Goal: Task Accomplishment & Management: Use online tool/utility

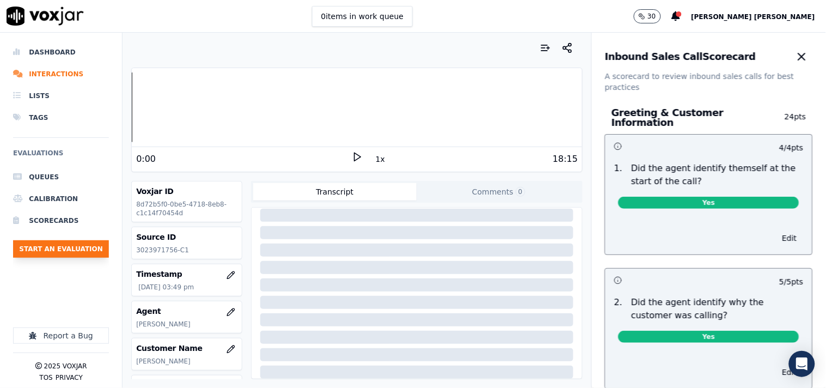
click at [53, 249] on button "Start an Evaluation" at bounding box center [61, 248] width 96 height 17
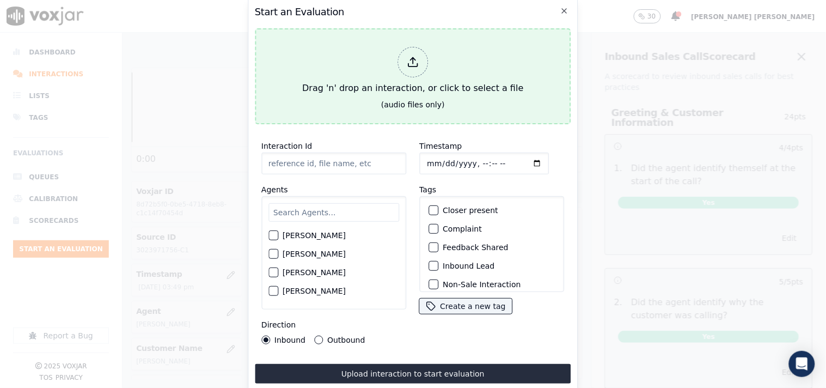
click at [386, 45] on div "Drag 'n' drop an interaction, or click to select a file" at bounding box center [413, 70] width 230 height 57
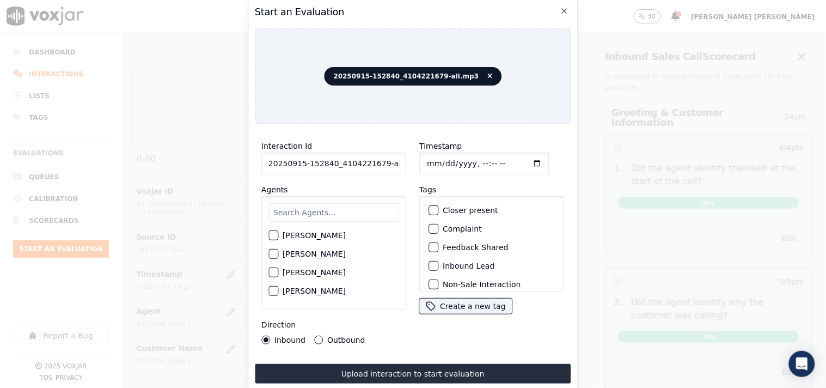
scroll to position [0, 6]
drag, startPoint x: 376, startPoint y: 159, endPoint x: 410, endPoint y: 159, distance: 34.3
click at [410, 159] on div "Interaction Id 20250915-152840_4104221679-all.mp3 Agents [PERSON_NAME] [PERSON_…" at bounding box center [413, 242] width 316 height 218
type input "20250915-152840_4104221679-C1"
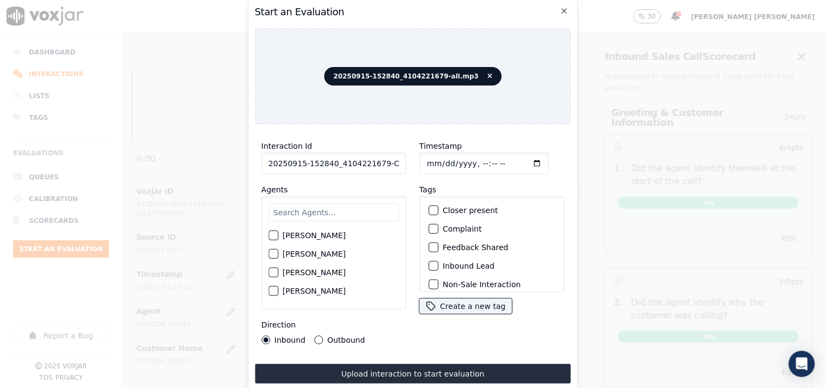
click at [307, 212] on input "text" at bounding box center [333, 212] width 131 height 19
type input "Star"
click at [316, 235] on label "[PERSON_NAME]" at bounding box center [314, 239] width 63 height 8
click at [278, 235] on button "[PERSON_NAME]" at bounding box center [273, 239] width 10 height 10
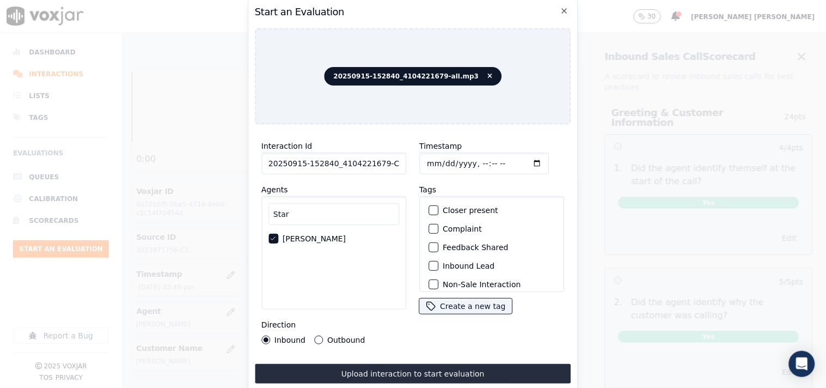
click at [428, 156] on input "Timestamp" at bounding box center [484, 163] width 130 height 22
type input "[DATE]T16:25"
click at [448, 262] on label "Inbound Lead" at bounding box center [469, 266] width 52 height 8
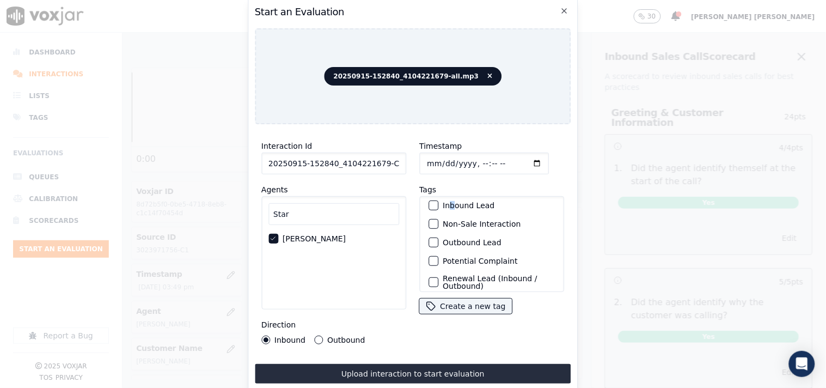
scroll to position [96, 0]
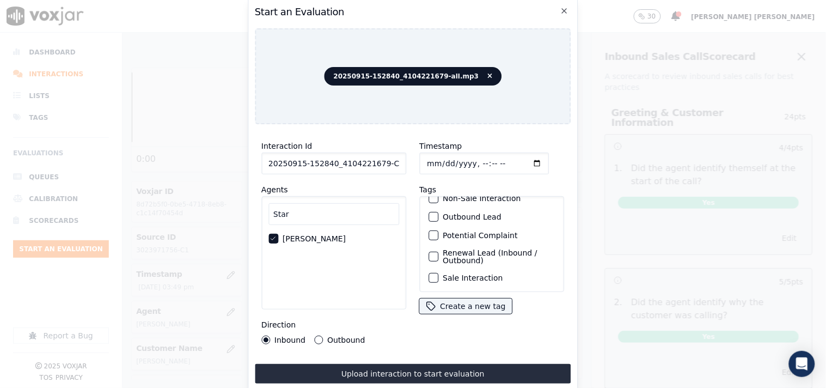
click at [446, 274] on label "Sale Interaction" at bounding box center [473, 278] width 60 height 8
click at [438, 273] on button "Sale Interaction" at bounding box center [434, 278] width 10 height 10
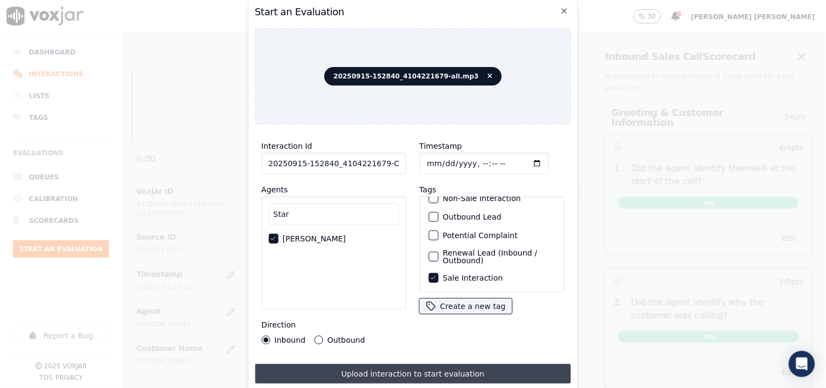
click at [331, 364] on button "Upload interaction to start evaluation" at bounding box center [413, 374] width 316 height 20
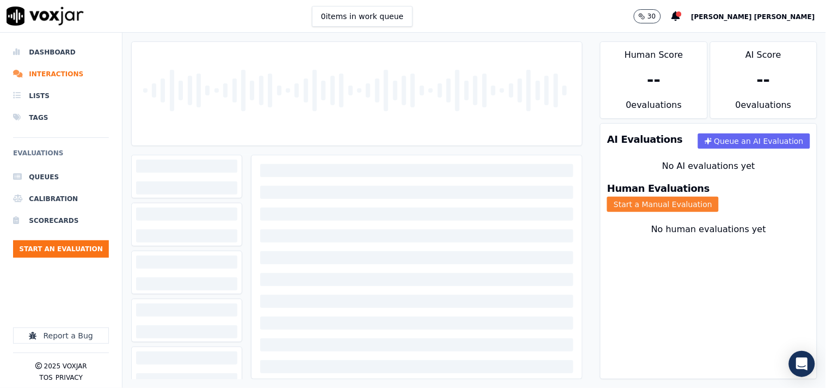
click at [706, 197] on button "Start a Manual Evaluation" at bounding box center [663, 204] width 112 height 15
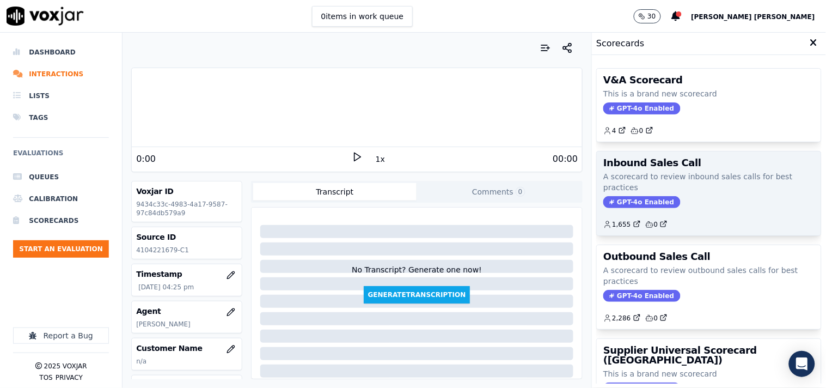
click at [627, 198] on span "GPT-4o Enabled" at bounding box center [641, 202] width 77 height 12
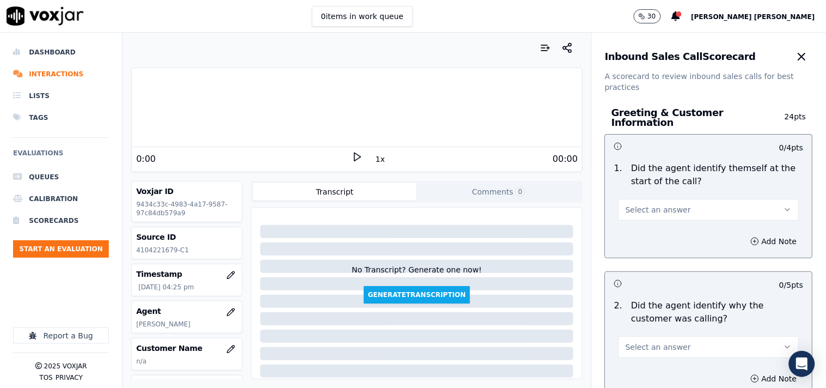
click at [646, 208] on span "Select an answer" at bounding box center [658, 209] width 65 height 11
click at [634, 227] on div "Yes" at bounding box center [690, 228] width 160 height 17
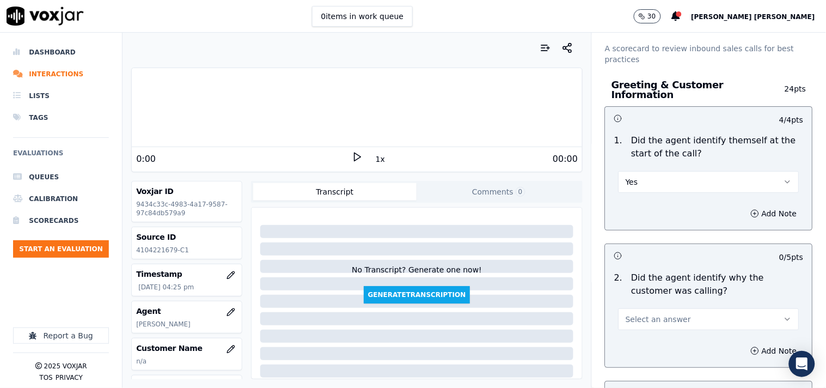
scroll to position [60, 0]
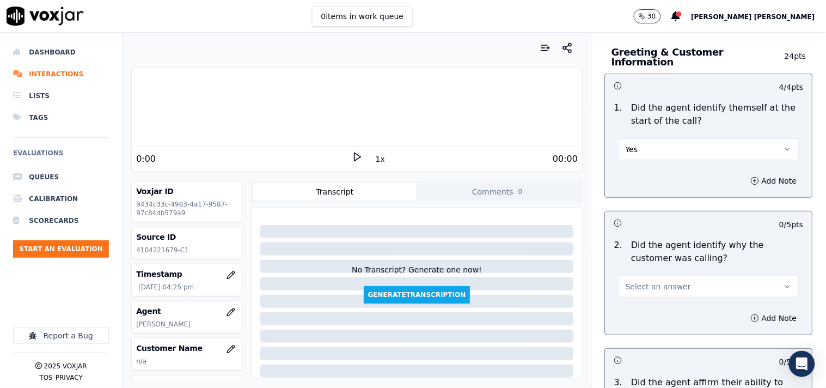
click at [644, 285] on span "Select an answer" at bounding box center [658, 286] width 65 height 11
click at [634, 316] on div "No" at bounding box center [690, 322] width 160 height 17
click at [650, 277] on button "No" at bounding box center [709, 287] width 181 height 22
click at [651, 305] on div "Yes" at bounding box center [690, 305] width 160 height 17
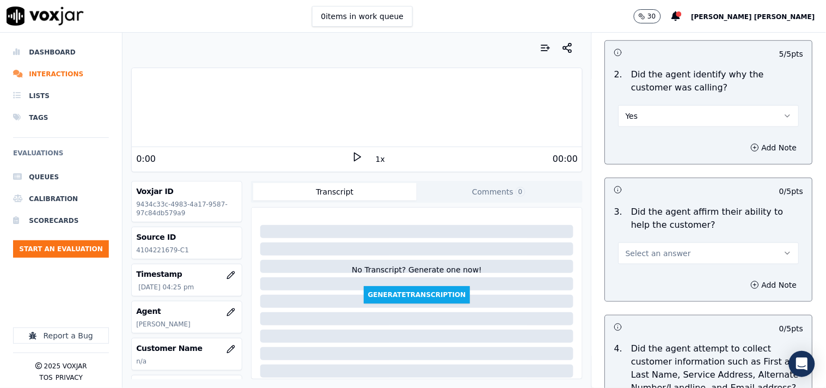
scroll to position [242, 0]
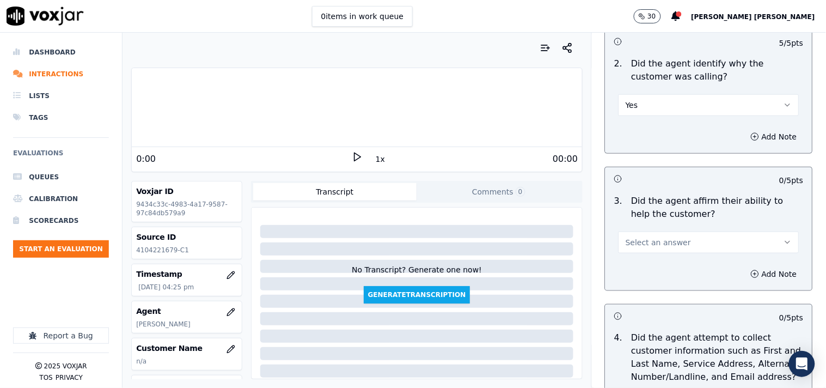
click at [657, 248] on div "3 . Did the agent affirm their ability to help the customer? Select an answer" at bounding box center [708, 224] width 207 height 68
click at [660, 240] on span "Select an answer" at bounding box center [658, 242] width 65 height 11
click at [660, 260] on div "Yes" at bounding box center [690, 261] width 160 height 17
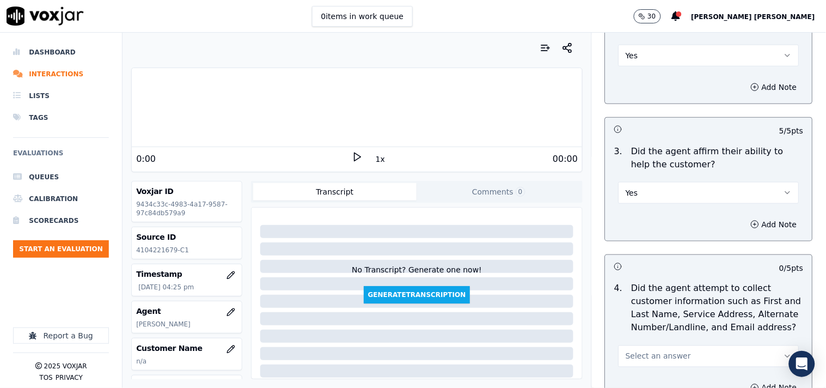
scroll to position [423, 0]
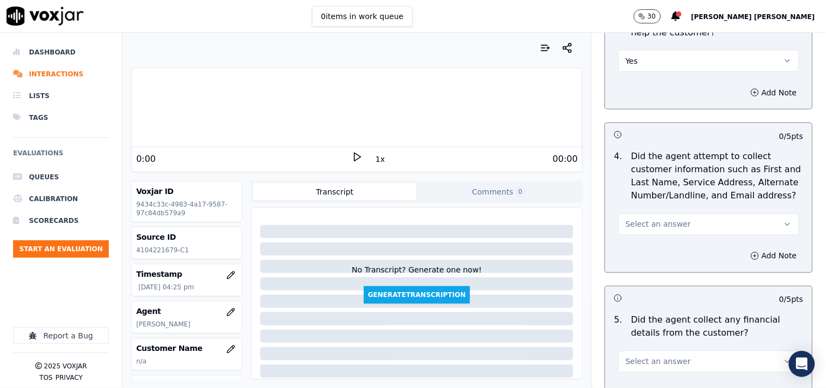
click at [663, 225] on button "Select an answer" at bounding box center [709, 224] width 181 height 22
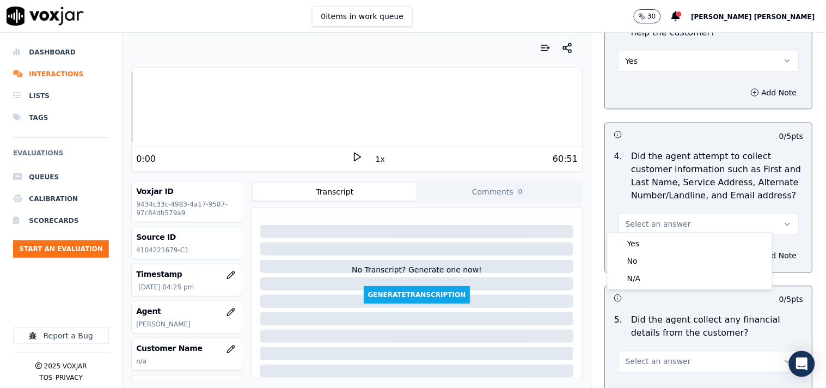
click at [665, 213] on button "Select an answer" at bounding box center [709, 224] width 181 height 22
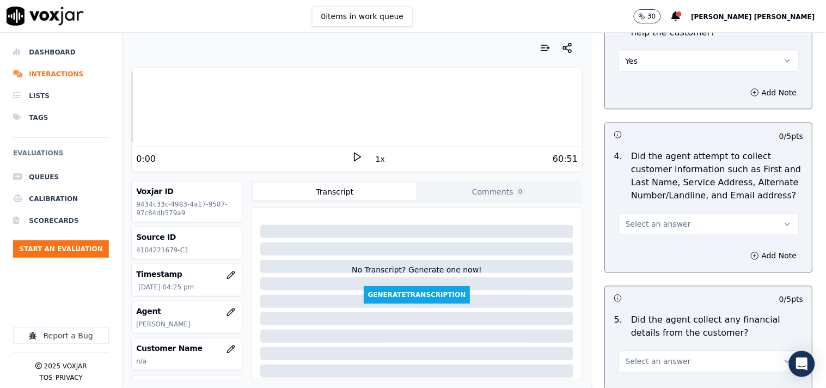
click at [664, 223] on span "Select an answer" at bounding box center [658, 224] width 65 height 11
click at [662, 249] on div "Yes" at bounding box center [690, 243] width 160 height 17
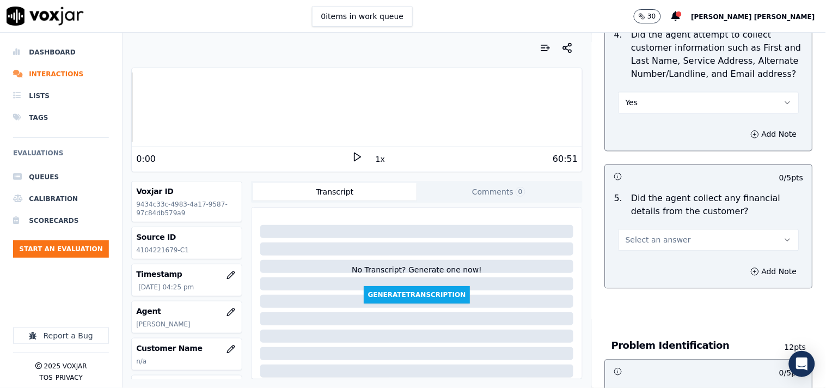
click at [657, 218] on div "Select an answer" at bounding box center [709, 234] width 198 height 33
click at [656, 235] on span "Select an answer" at bounding box center [658, 240] width 65 height 11
click at [650, 252] on div "Yes" at bounding box center [690, 259] width 160 height 17
click at [653, 237] on button "Yes" at bounding box center [709, 240] width 181 height 22
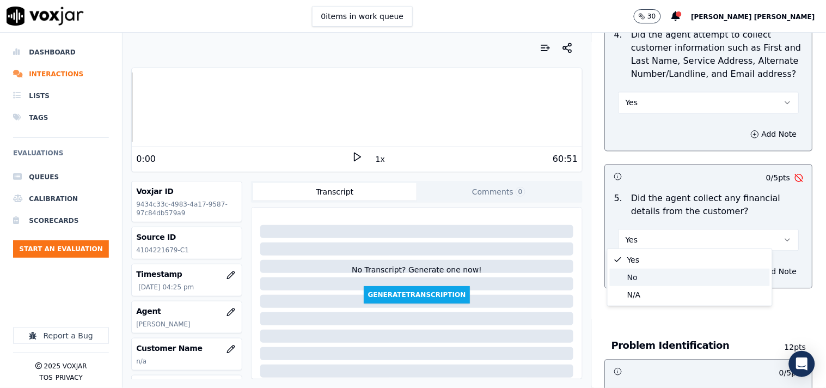
click at [648, 278] on div "No" at bounding box center [690, 276] width 160 height 17
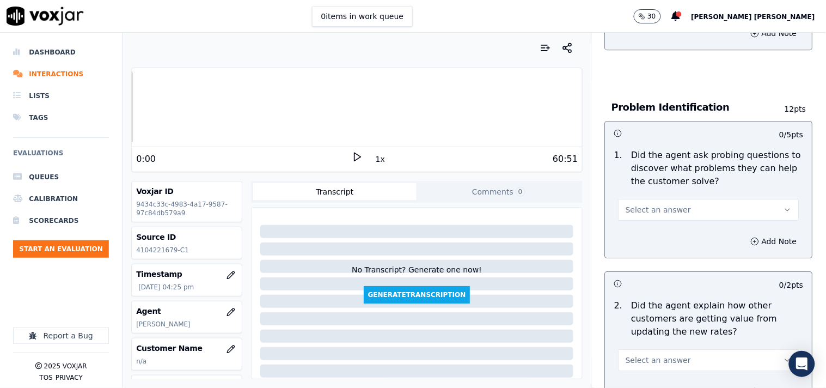
scroll to position [786, 0]
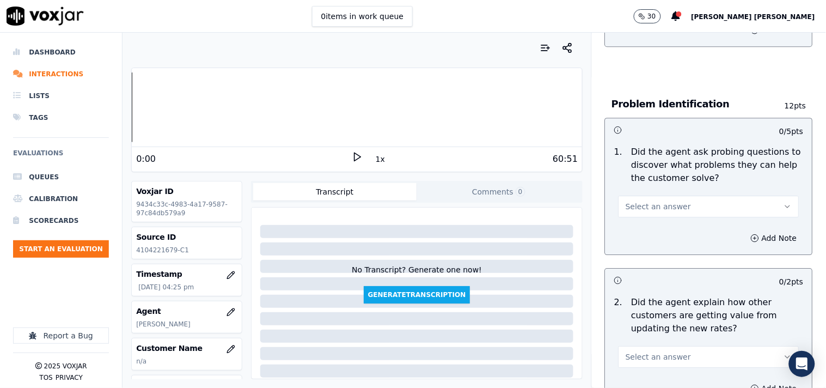
click at [655, 195] on button "Select an answer" at bounding box center [709, 206] width 181 height 22
click at [656, 219] on div "Yes" at bounding box center [690, 225] width 160 height 17
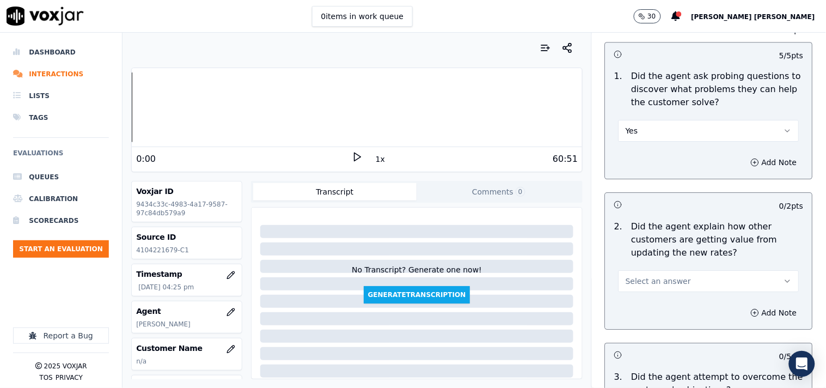
scroll to position [968, 0]
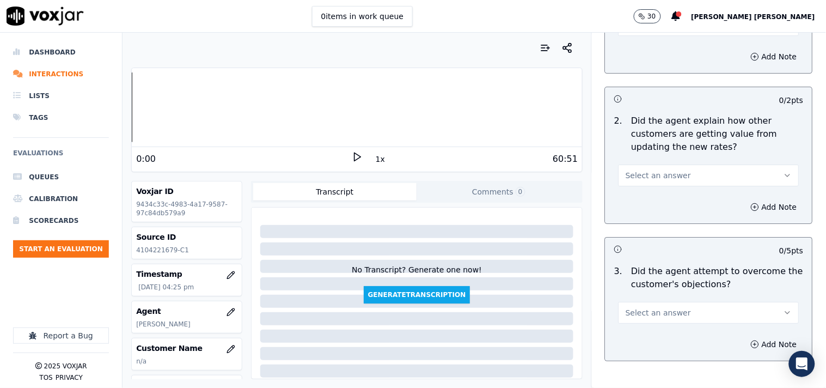
click at [655, 170] on span "Select an answer" at bounding box center [658, 175] width 65 height 11
click at [649, 214] on div "No" at bounding box center [690, 211] width 160 height 17
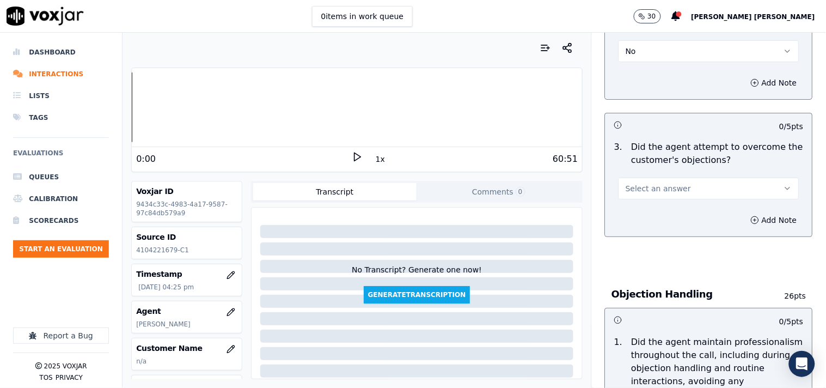
scroll to position [1089, 0]
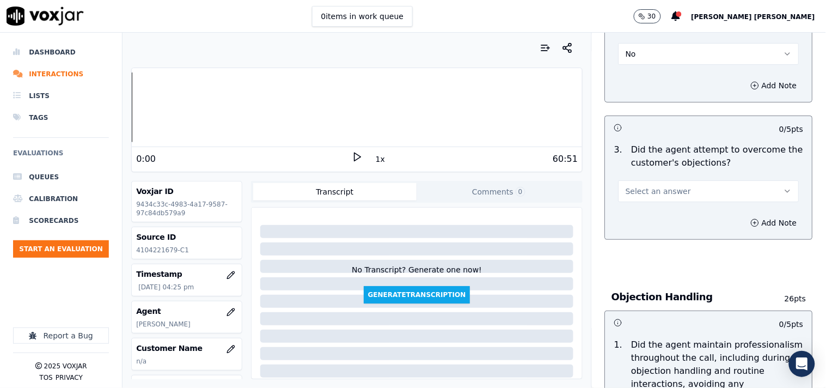
click at [652, 60] on div "2 . Did the agent explain how other customers are getting value from updating t…" at bounding box center [708, 29] width 207 height 81
click at [654, 57] on button "No" at bounding box center [709, 54] width 181 height 22
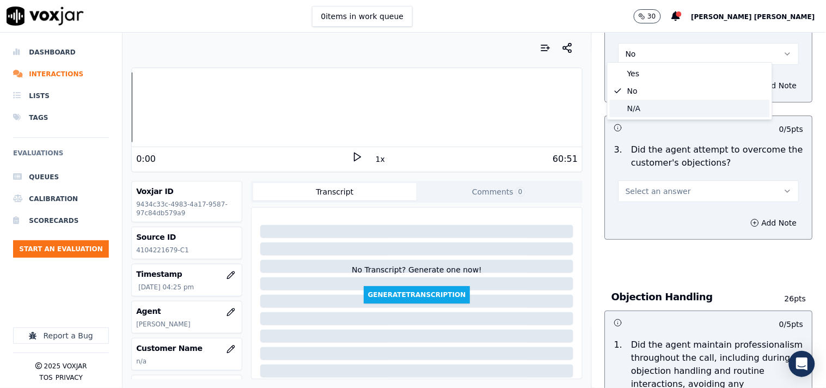
click at [636, 102] on div "N/A" at bounding box center [690, 108] width 160 height 17
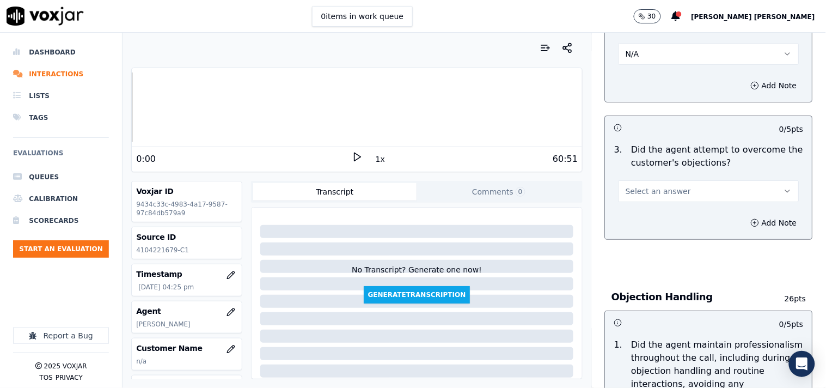
click at [649, 187] on span "Select an answer" at bounding box center [658, 191] width 65 height 11
click at [655, 210] on div "Yes" at bounding box center [690, 210] width 160 height 17
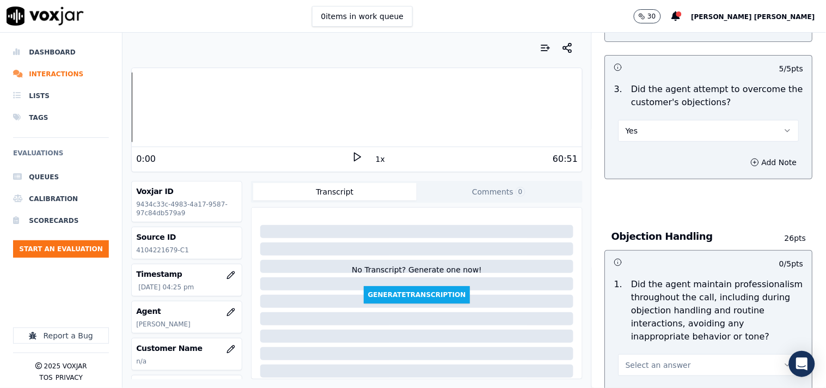
scroll to position [1331, 0]
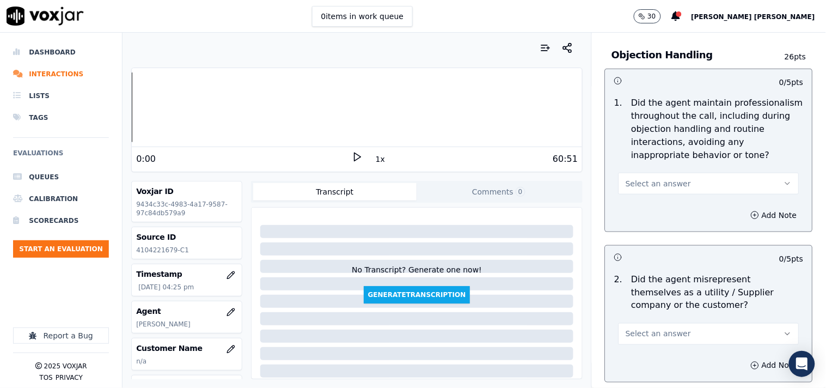
click at [690, 182] on button "Select an answer" at bounding box center [709, 184] width 181 height 22
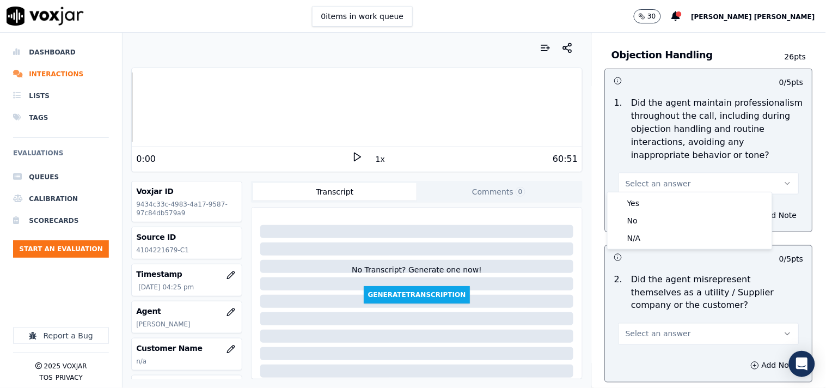
click at [690, 182] on button "Select an answer" at bounding box center [709, 184] width 181 height 22
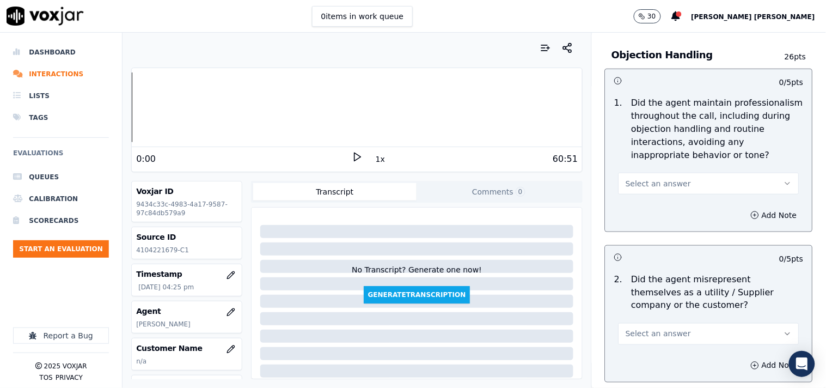
click at [690, 183] on button "Select an answer" at bounding box center [709, 184] width 181 height 22
click at [676, 199] on div "Yes" at bounding box center [690, 202] width 160 height 17
click at [667, 329] on span "Select an answer" at bounding box center [658, 333] width 65 height 11
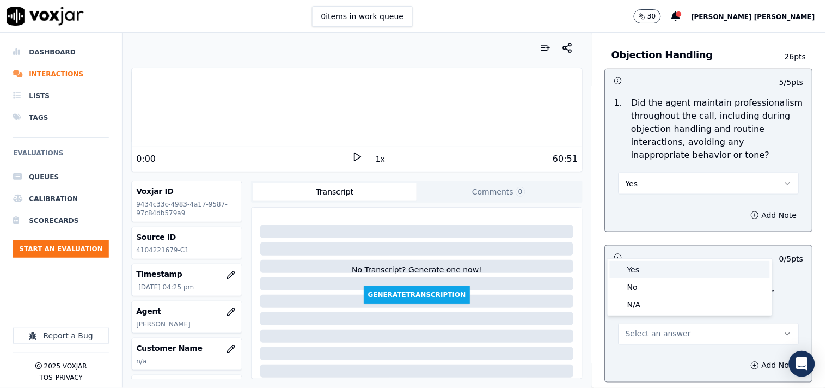
click at [651, 263] on div "Yes" at bounding box center [690, 269] width 160 height 17
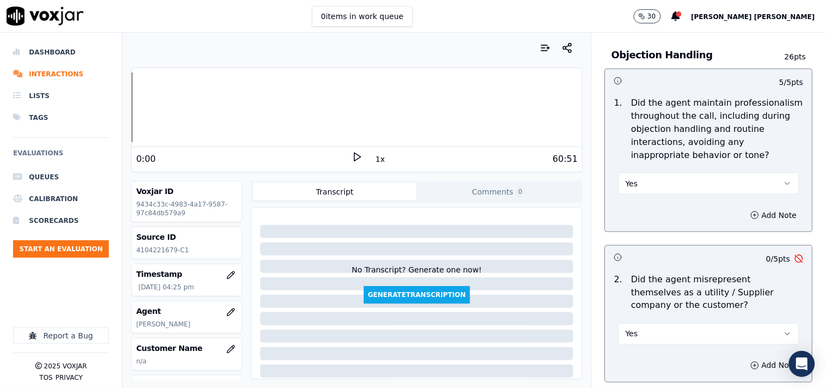
click at [662, 331] on button "Yes" at bounding box center [709, 334] width 181 height 22
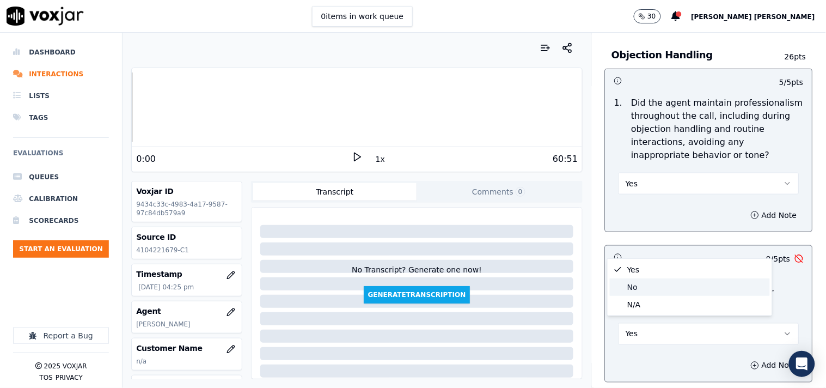
click at [644, 291] on div "No" at bounding box center [690, 286] width 160 height 17
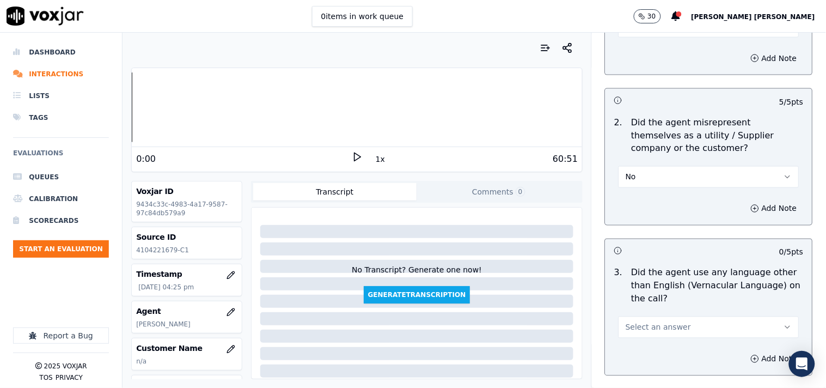
scroll to position [1512, 0]
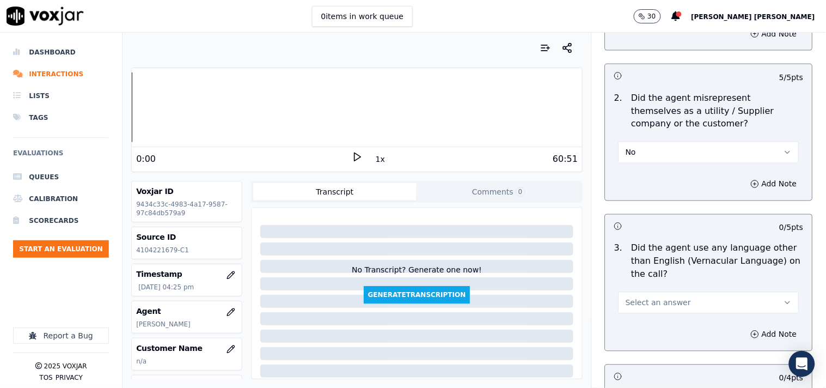
click at [646, 305] on button "Select an answer" at bounding box center [709, 303] width 181 height 22
click at [640, 337] on div "No" at bounding box center [690, 339] width 160 height 17
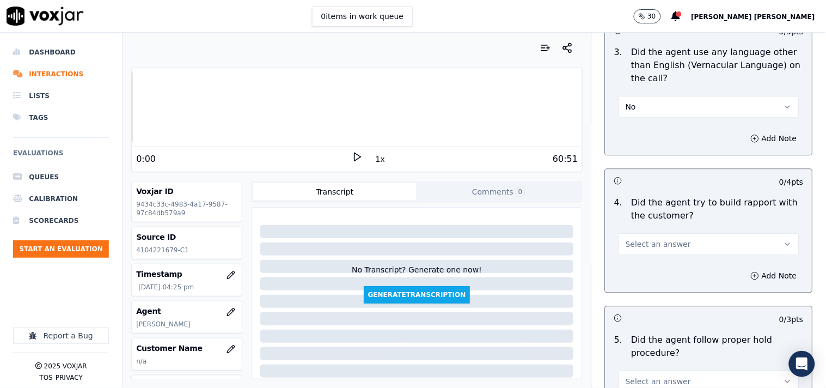
scroll to position [1754, 0]
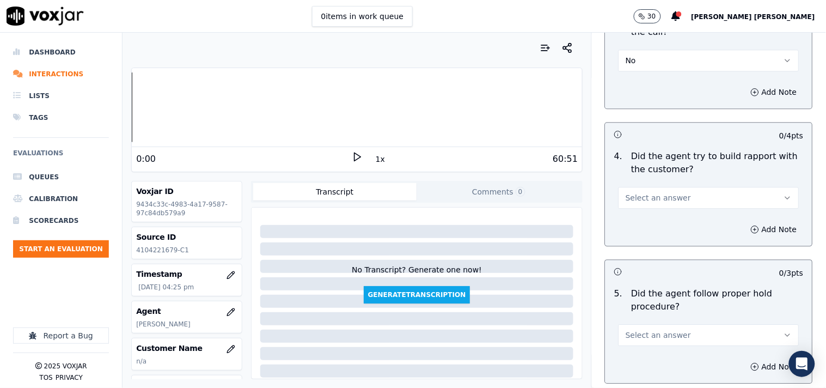
click at [663, 198] on span "Select an answer" at bounding box center [658, 197] width 65 height 11
click at [652, 235] on div "No" at bounding box center [690, 234] width 160 height 17
click at [668, 185] on div "No" at bounding box center [709, 197] width 181 height 24
click at [668, 191] on button "No" at bounding box center [709, 198] width 181 height 22
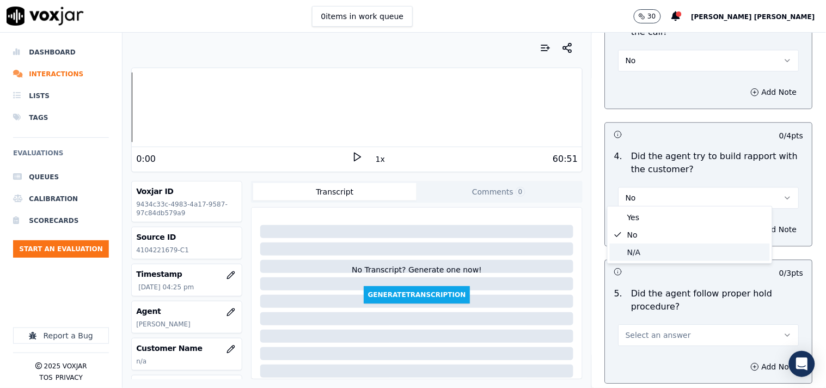
drag, startPoint x: 651, startPoint y: 242, endPoint x: 652, endPoint y: 264, distance: 22.3
click at [652, 264] on body "0 items in work queue 30 [PERSON_NAME] [PERSON_NAME] Dashboard Interactions Lis…" at bounding box center [413, 194] width 826 height 388
click at [651, 252] on div "N/A" at bounding box center [690, 251] width 160 height 17
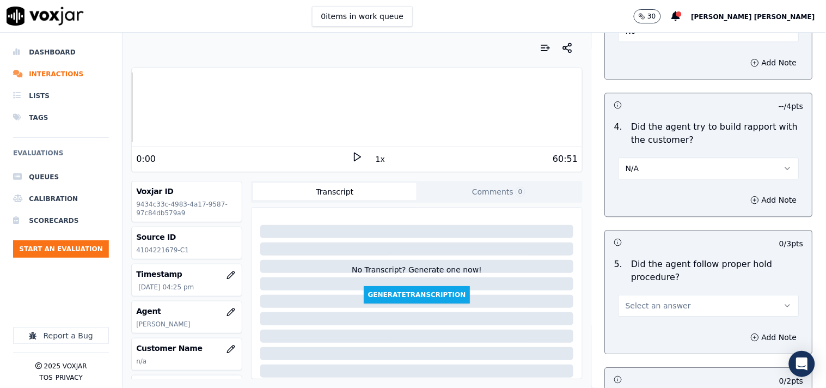
scroll to position [1815, 0]
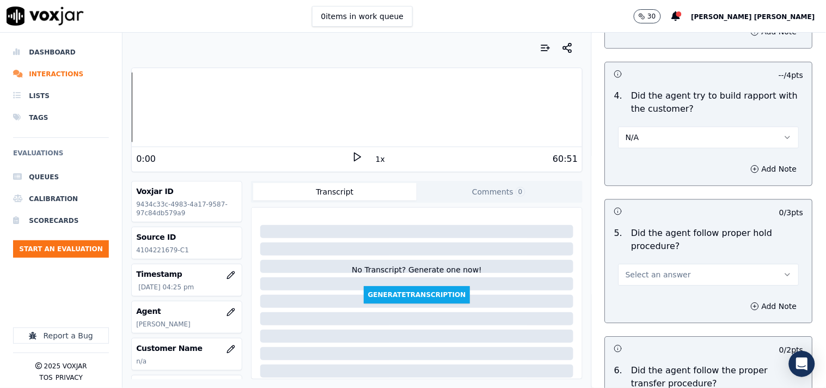
click at [654, 279] on button "Select an answer" at bounding box center [709, 275] width 181 height 22
click at [638, 294] on div "Yes" at bounding box center [690, 293] width 160 height 17
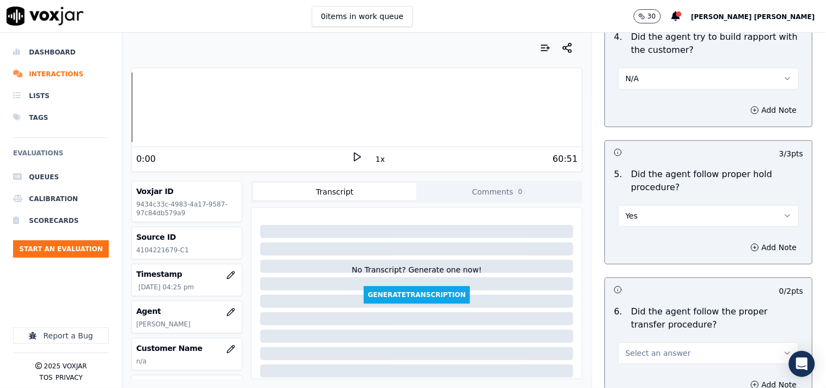
scroll to position [1996, 0]
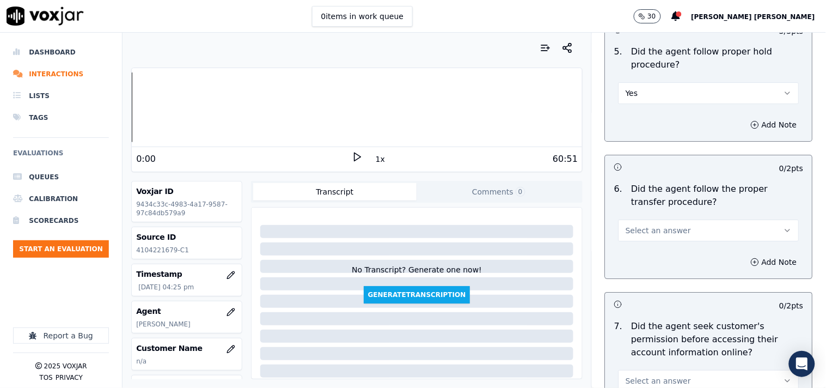
click at [659, 225] on span "Select an answer" at bounding box center [658, 230] width 65 height 11
click at [650, 257] on div "Yes" at bounding box center [690, 249] width 160 height 17
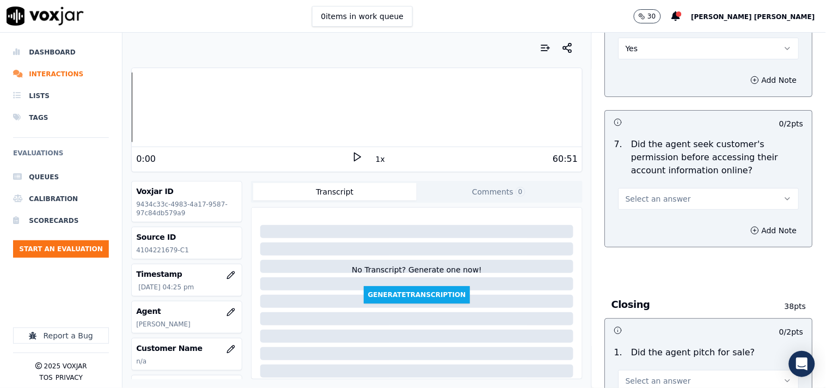
scroll to position [2117, 0]
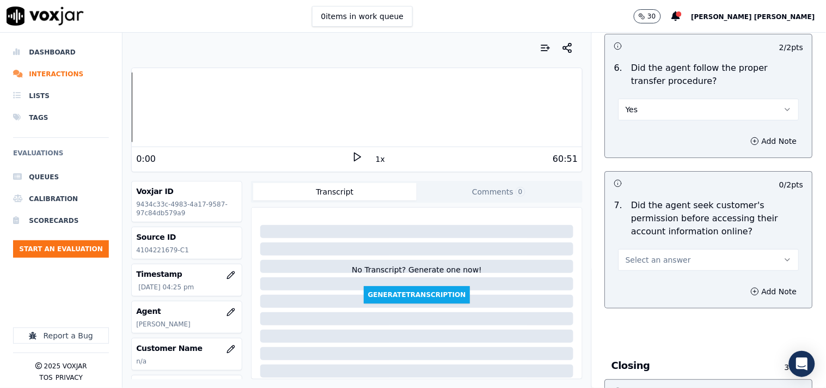
click at [704, 111] on button "Yes" at bounding box center [709, 110] width 181 height 22
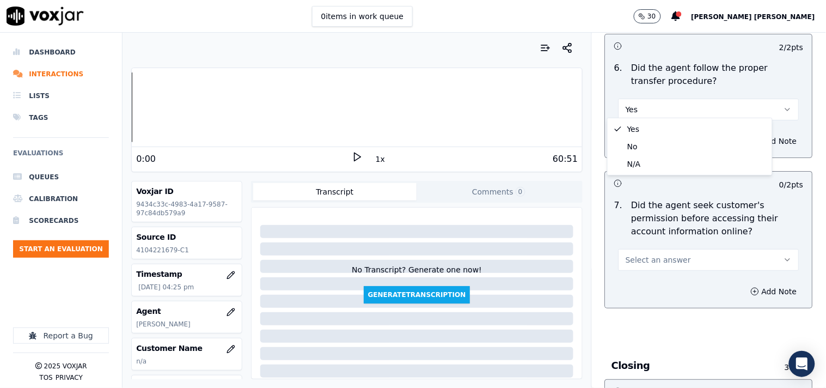
click at [662, 254] on span "Select an answer" at bounding box center [658, 259] width 65 height 11
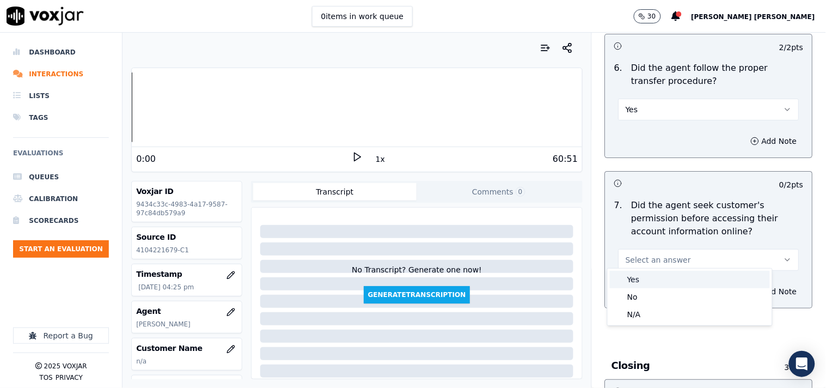
click at [657, 275] on div "Yes" at bounding box center [690, 279] width 160 height 17
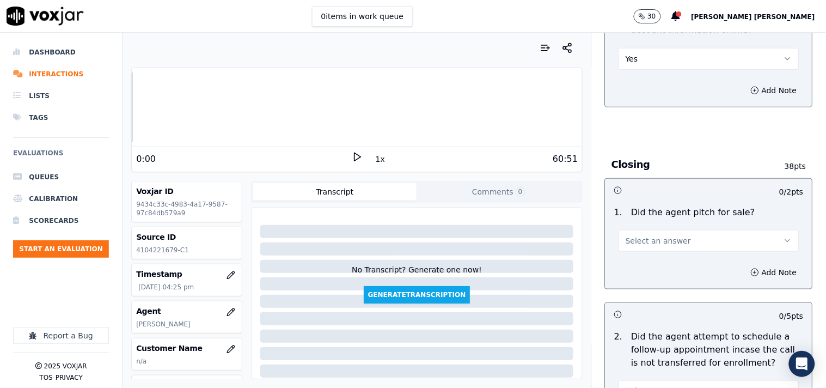
scroll to position [2359, 0]
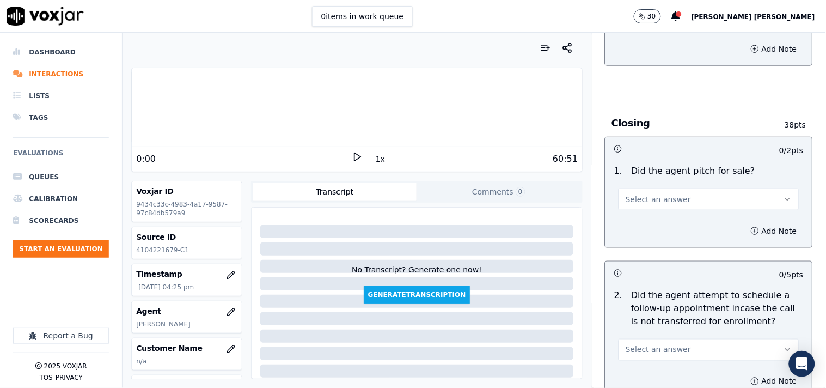
click at [676, 200] on button "Select an answer" at bounding box center [709, 199] width 181 height 22
click at [671, 219] on div "Yes" at bounding box center [690, 219] width 160 height 17
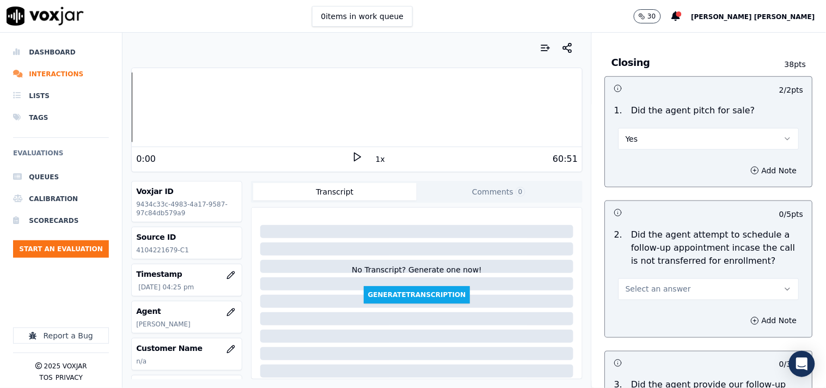
click at [683, 283] on button "Select an answer" at bounding box center [709, 289] width 181 height 22
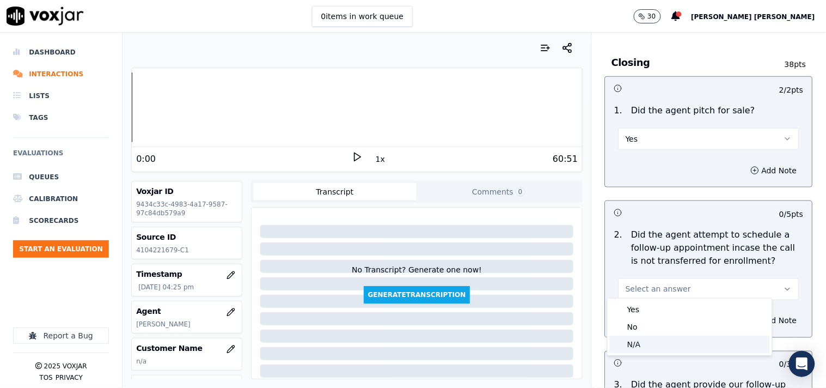
click at [632, 346] on div "N/A" at bounding box center [690, 343] width 160 height 17
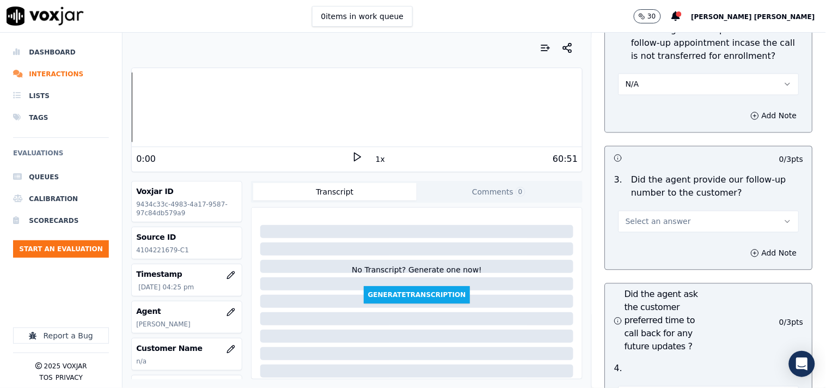
scroll to position [2601, 0]
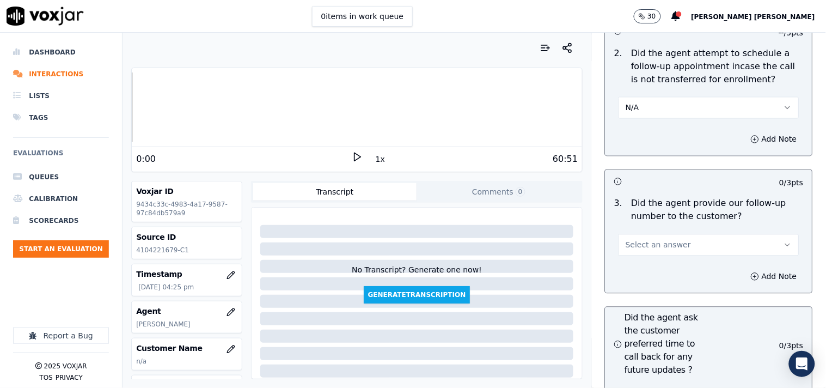
click at [662, 243] on span "Select an answer" at bounding box center [658, 245] width 65 height 11
click at [657, 274] on div "No" at bounding box center [690, 281] width 160 height 17
click at [671, 234] on button "No" at bounding box center [709, 245] width 181 height 22
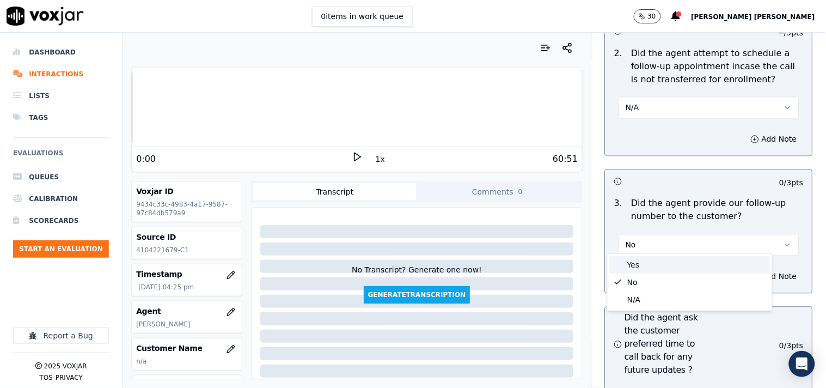
click at [656, 257] on div "Yes" at bounding box center [690, 264] width 160 height 17
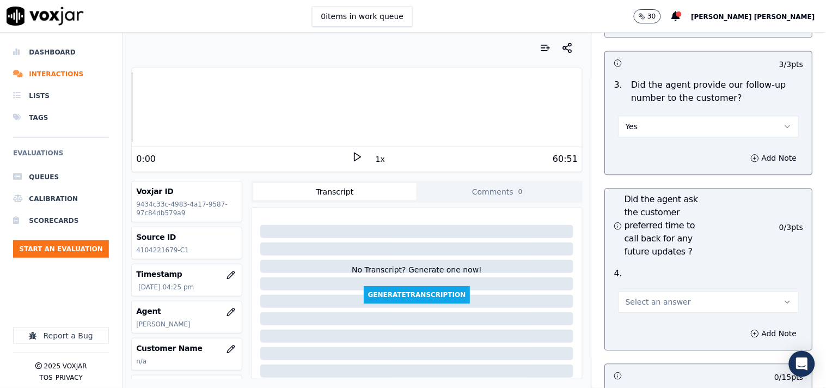
scroll to position [2723, 0]
click at [646, 293] on span "Select an answer" at bounding box center [658, 298] width 65 height 11
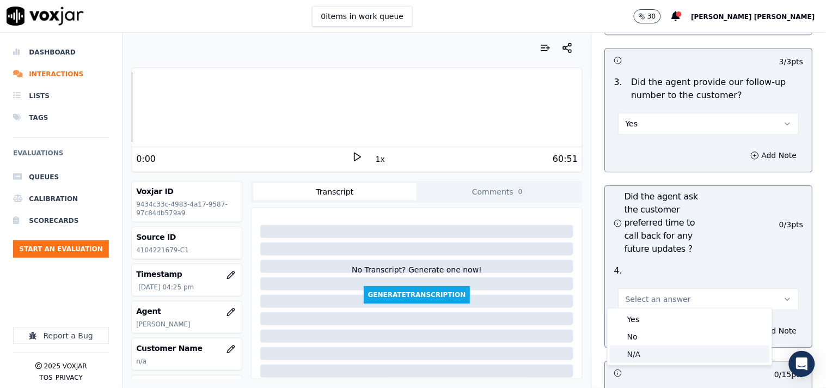
click at [643, 352] on div "N/A" at bounding box center [690, 353] width 160 height 17
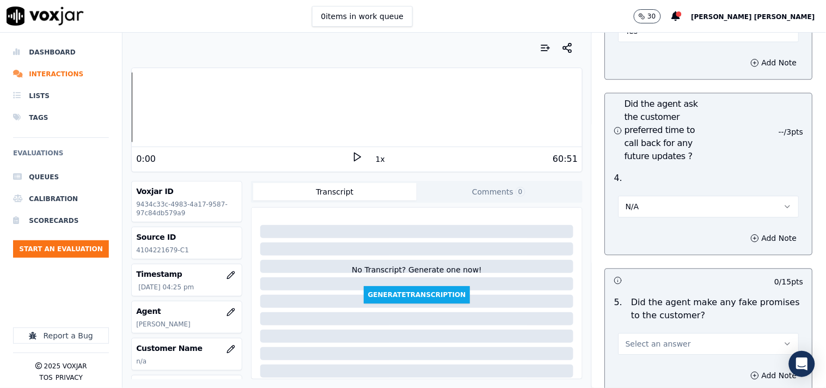
scroll to position [2904, 0]
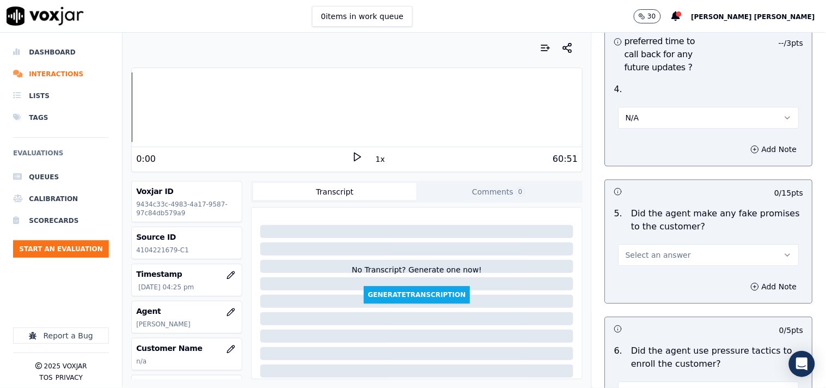
click at [672, 250] on button "Select an answer" at bounding box center [709, 255] width 181 height 22
click at [647, 298] on div "No" at bounding box center [690, 292] width 160 height 17
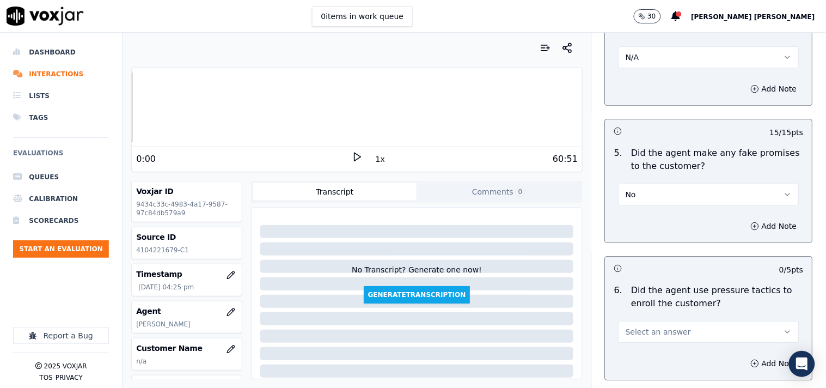
click at [652, 328] on span "Select an answer" at bounding box center [658, 331] width 65 height 11
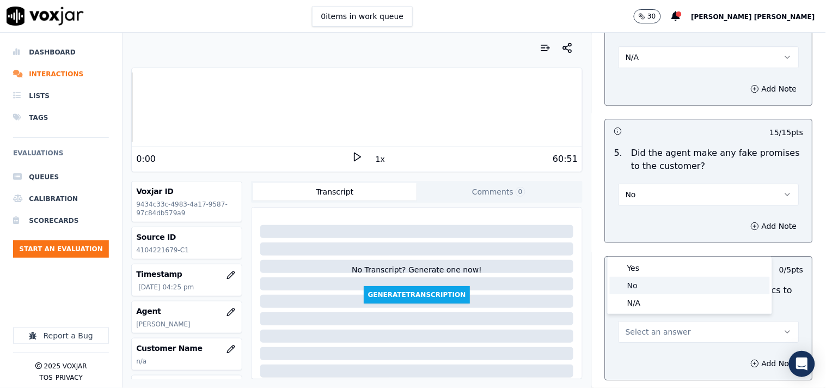
click at [649, 290] on div "No" at bounding box center [690, 285] width 160 height 17
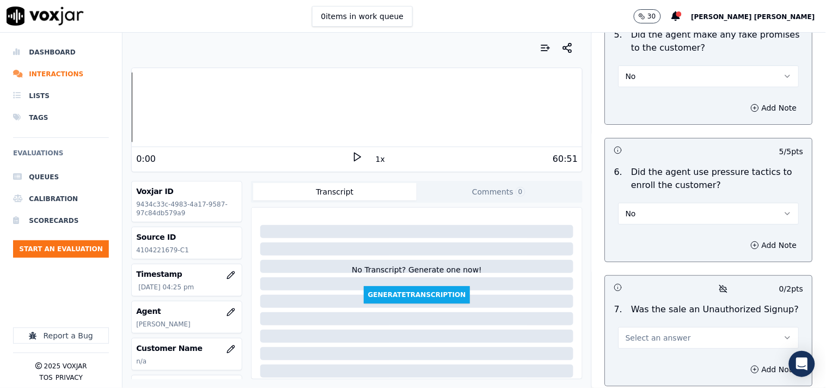
scroll to position [3085, 0]
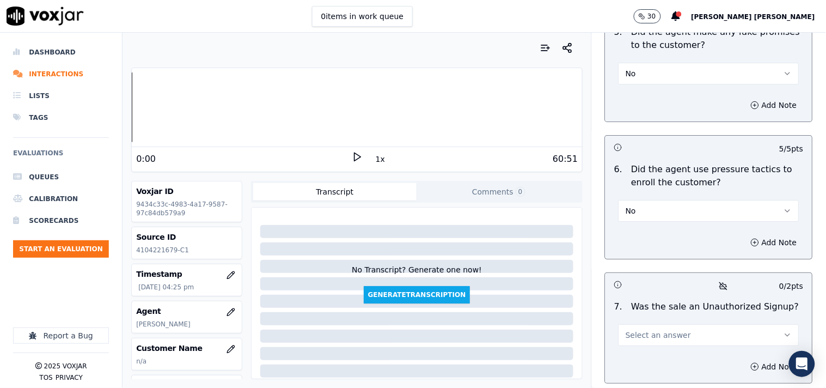
click at [662, 334] on span "Select an answer" at bounding box center [658, 334] width 65 height 11
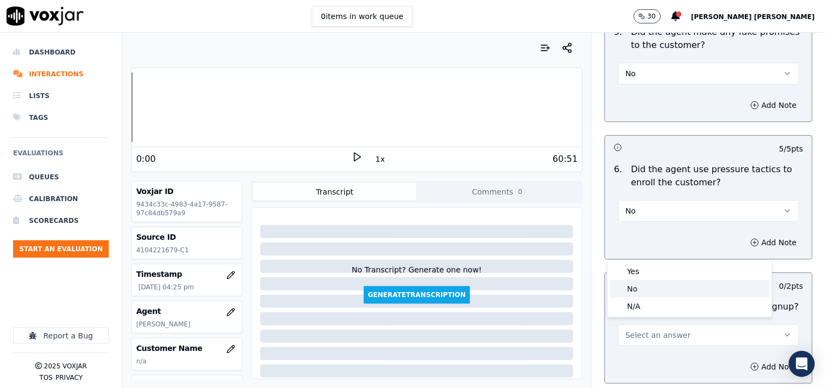
click at [670, 287] on div "No" at bounding box center [690, 288] width 160 height 17
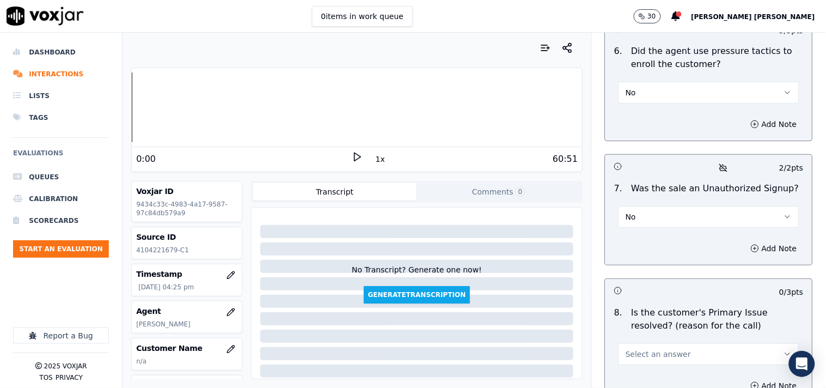
scroll to position [3206, 0]
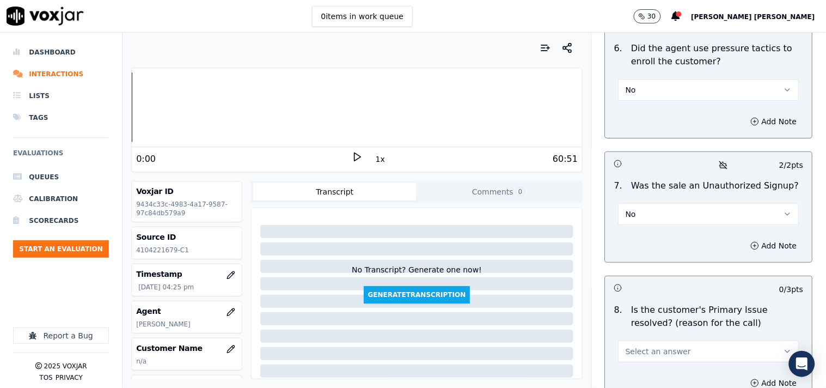
click at [668, 340] on button "Select an answer" at bounding box center [709, 351] width 181 height 22
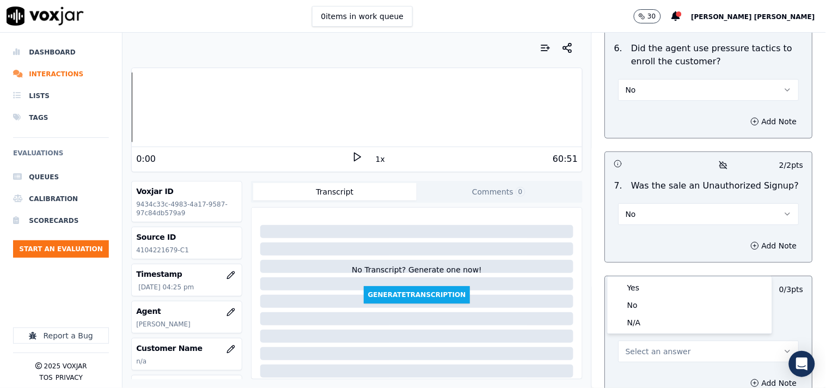
click at [670, 276] on div "Yes No N/A" at bounding box center [690, 305] width 166 height 58
click at [668, 284] on div "Yes" at bounding box center [690, 287] width 160 height 17
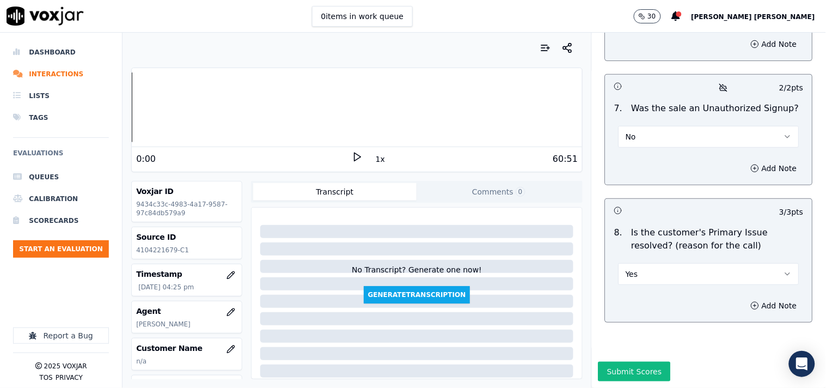
scroll to position [60, 0]
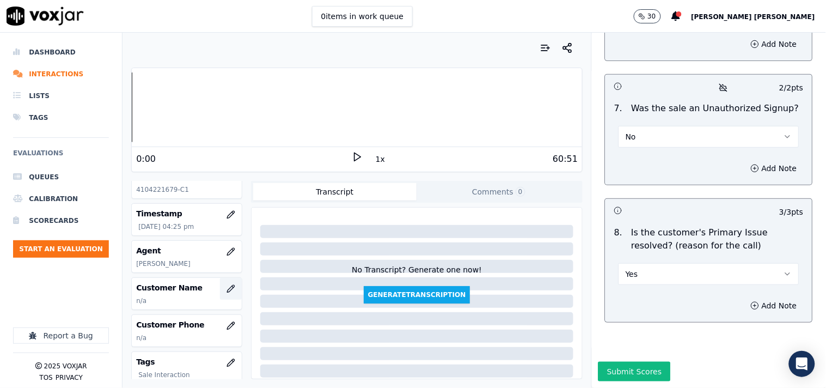
click at [220, 294] on button "button" at bounding box center [231, 289] width 22 height 22
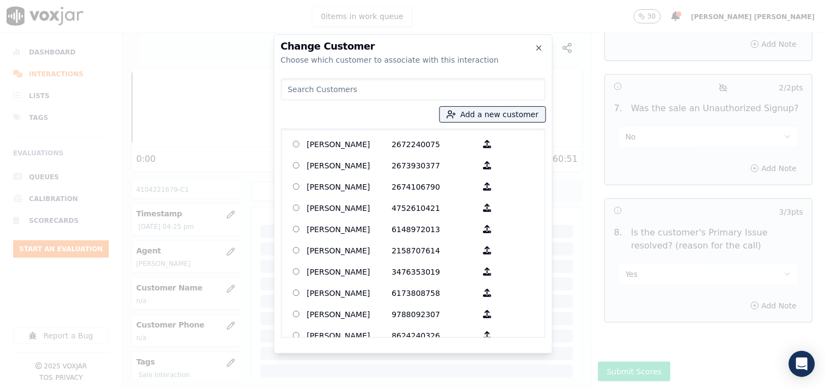
paste input "[PERSON_NAME]"
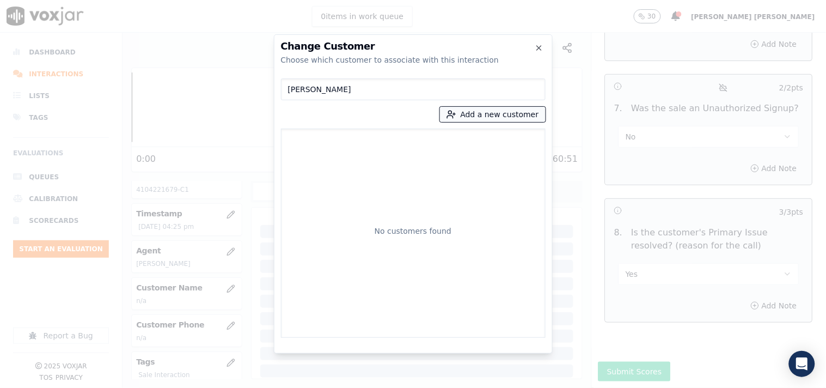
type input "[PERSON_NAME]"
click at [465, 117] on button "Add a new customer" at bounding box center [493, 114] width 106 height 15
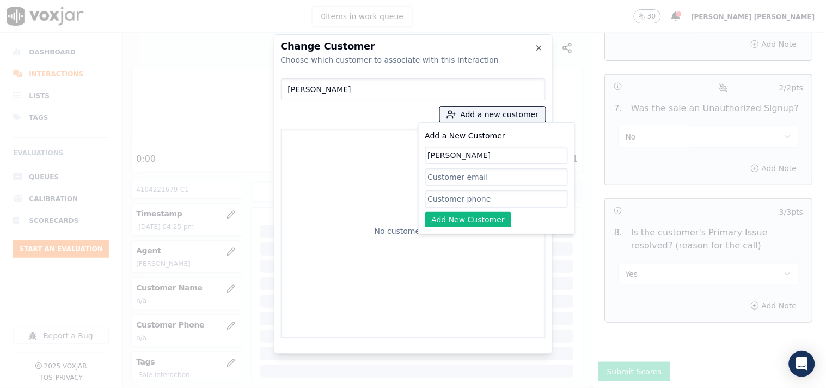
type input "[PERSON_NAME]"
click at [448, 194] on input "Add a New Customer" at bounding box center [496, 198] width 143 height 17
paste input "4104221679"
type input "4104221679"
click at [464, 222] on button "Add New Customer" at bounding box center [468, 219] width 87 height 15
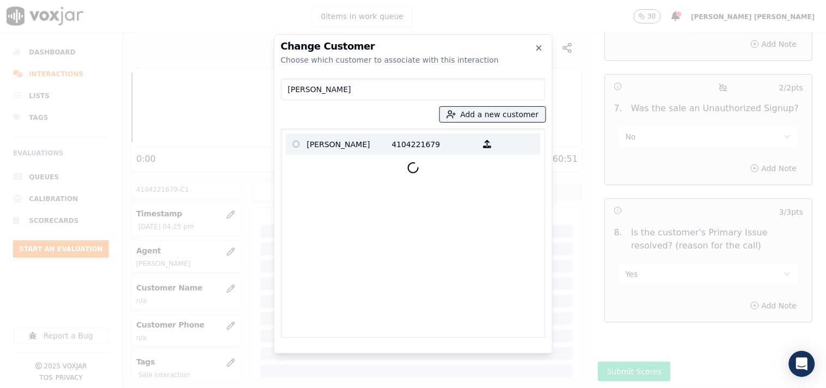
click at [409, 146] on p "4104221679" at bounding box center [434, 144] width 85 height 17
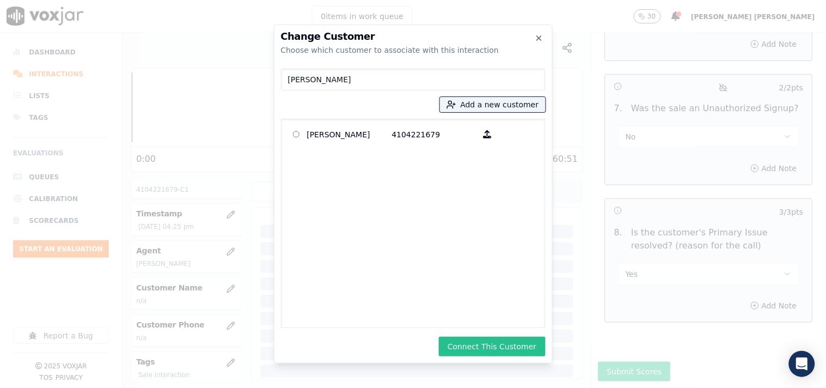
click at [460, 343] on button "Connect This Customer" at bounding box center [492, 347] width 106 height 20
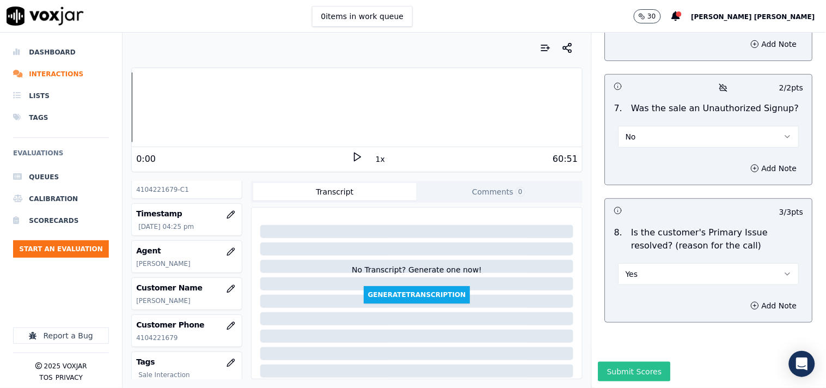
click at [649, 362] on button "Submit Scores" at bounding box center [634, 372] width 72 height 20
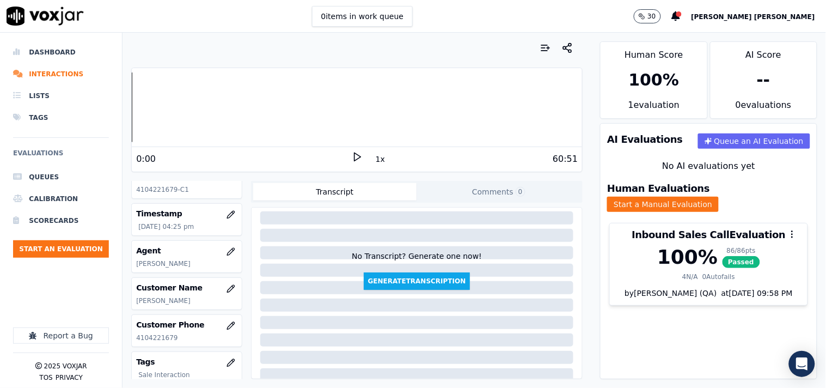
scroll to position [0, 0]
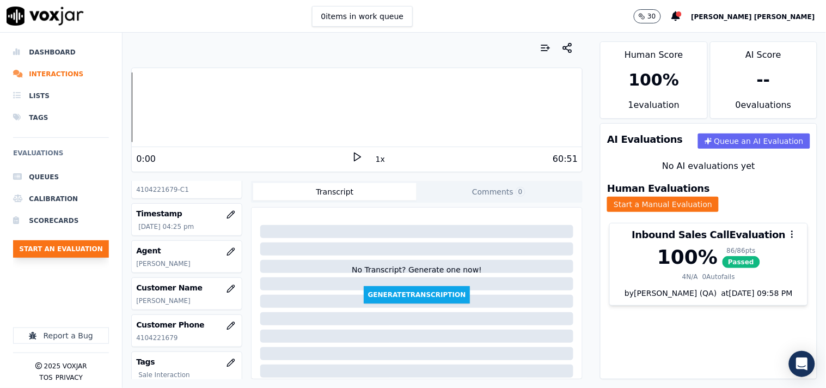
click at [72, 253] on button "Start an Evaluation" at bounding box center [61, 248] width 96 height 17
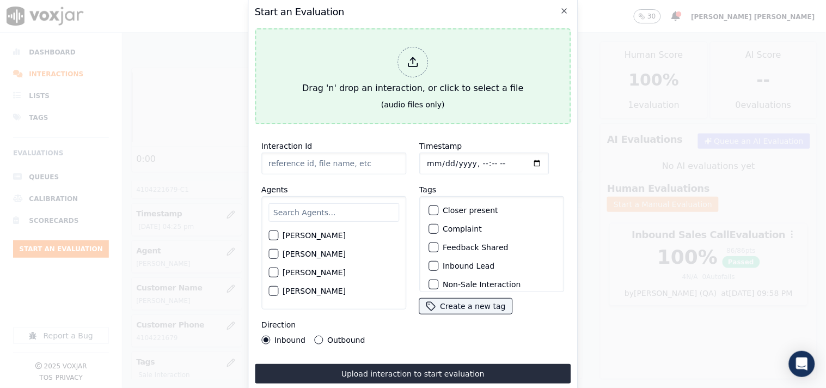
click at [399, 60] on div at bounding box center [412, 62] width 30 height 30
type input "20250915-102638_6142827097-all.mp3"
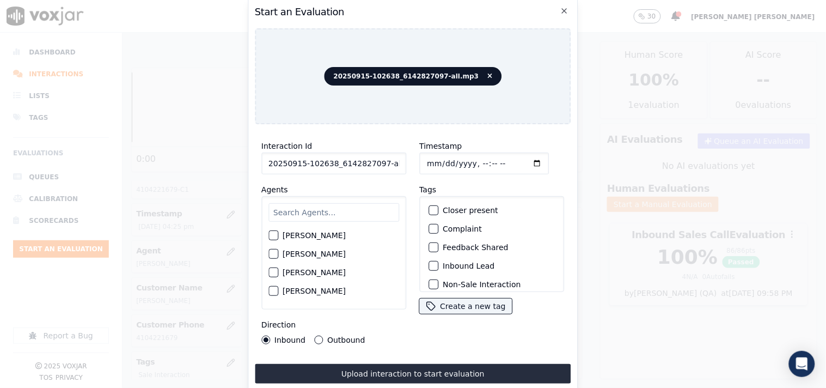
click at [322, 209] on input "text" at bounding box center [333, 212] width 131 height 19
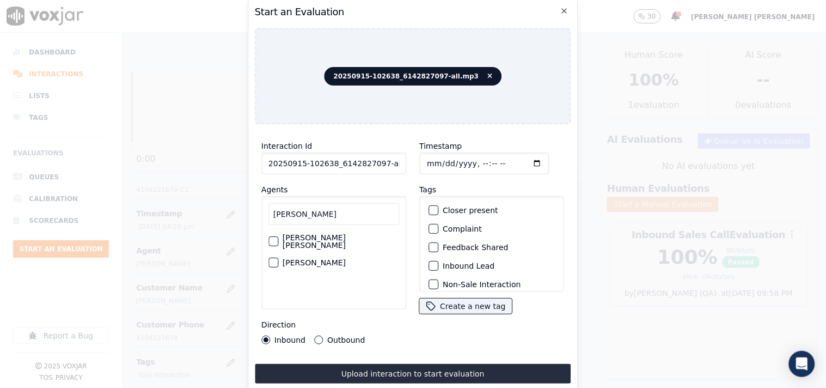
type input "[PERSON_NAME]"
click at [322, 258] on div "[PERSON_NAME]" at bounding box center [333, 262] width 131 height 19
click at [324, 253] on div "[PERSON_NAME]" at bounding box center [333, 262] width 131 height 19
click at [278, 258] on button "[PERSON_NAME]" at bounding box center [273, 263] width 10 height 10
click at [421, 160] on input "Timestamp" at bounding box center [484, 163] width 130 height 22
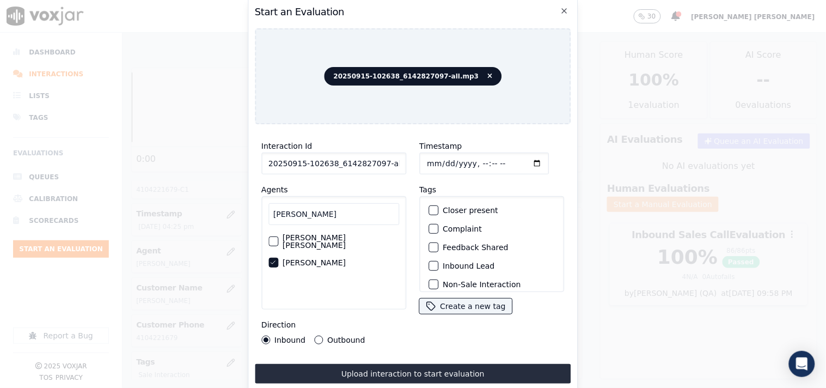
type input "[DATE]T16:34"
click at [472, 266] on label "Inbound Lead" at bounding box center [469, 266] width 52 height 8
click at [438, 266] on button "Inbound Lead" at bounding box center [434, 266] width 10 height 10
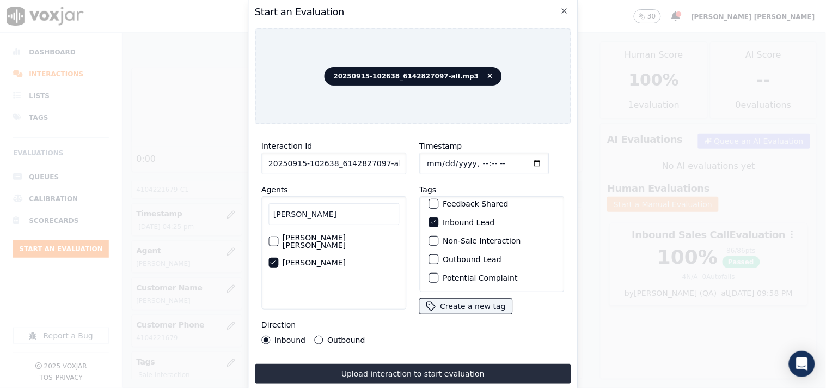
scroll to position [96, 0]
click at [472, 274] on label "Sale Interaction" at bounding box center [473, 278] width 60 height 8
click at [438, 273] on button "Sale Interaction" at bounding box center [434, 278] width 10 height 10
click at [465, 274] on label "Sale Interaction" at bounding box center [473, 278] width 60 height 8
click at [438, 273] on button "Sale Interaction" at bounding box center [434, 278] width 10 height 10
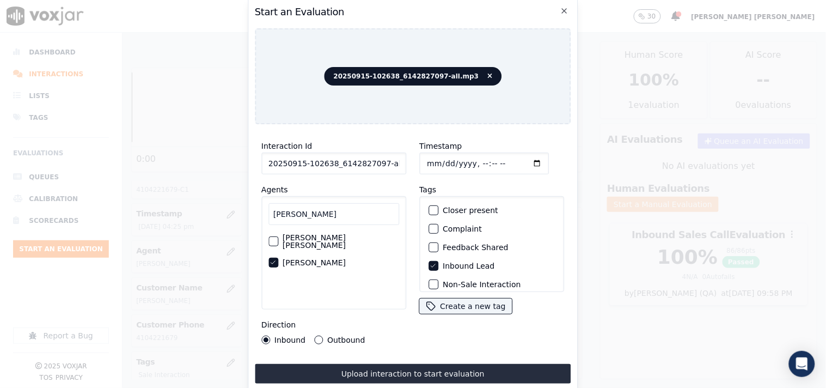
scroll to position [60, 0]
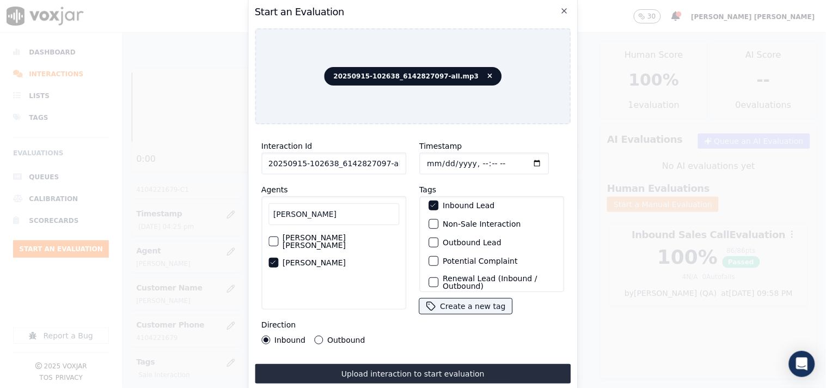
click at [474, 225] on div "Non-Sale Interaction" at bounding box center [491, 224] width 135 height 19
click at [474, 221] on label "Non-Sale Interaction" at bounding box center [482, 224] width 78 height 8
click at [438, 221] on button "Non-Sale Interaction" at bounding box center [434, 224] width 10 height 10
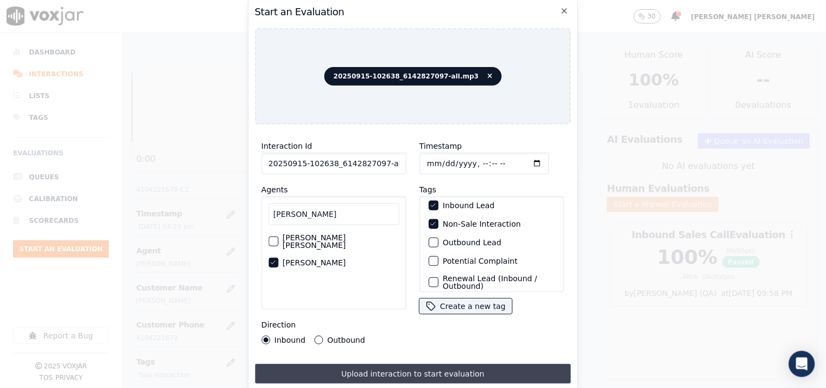
click at [341, 373] on button "Upload interaction to start evaluation" at bounding box center [413, 374] width 316 height 20
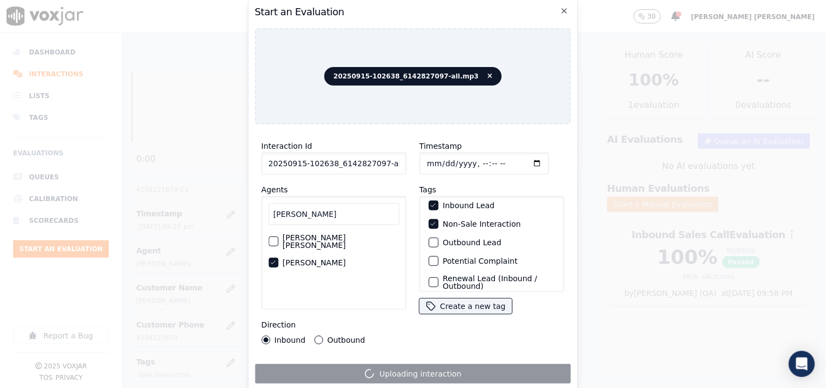
scroll to position [0, 6]
drag, startPoint x: 377, startPoint y: 161, endPoint x: 414, endPoint y: 157, distance: 37.2
click at [414, 157] on div "Interaction Id 20250915-102638_6142827097-all.mp3 Agents [PERSON_NAME] [PERSON_…" at bounding box center [413, 242] width 316 height 218
type input "20250915-102638_6142827097-C1"
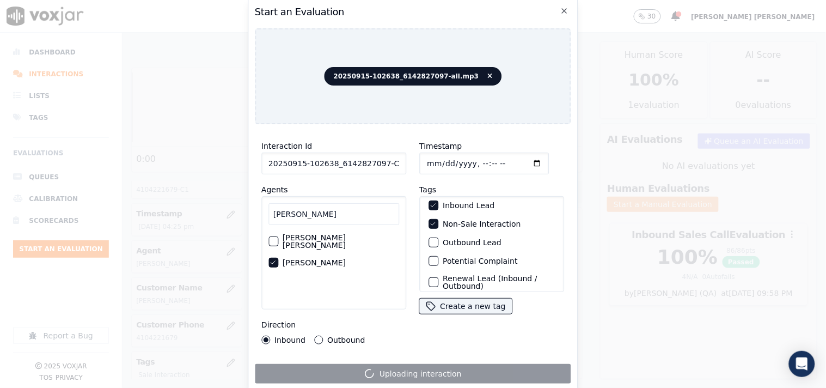
click at [415, 367] on div "Uploading interaction" at bounding box center [413, 374] width 316 height 20
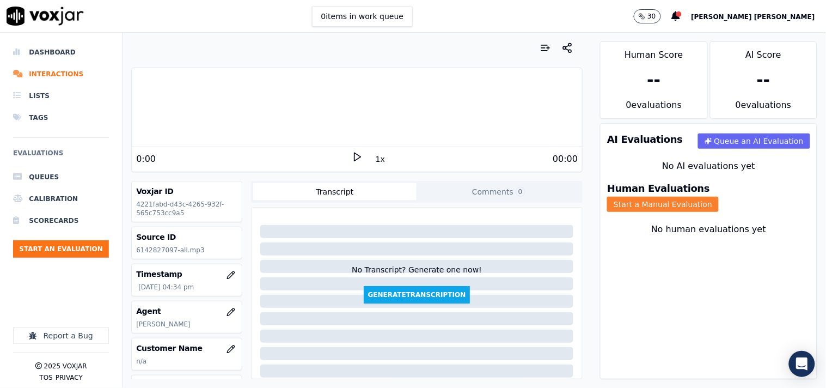
click at [719, 197] on button "Start a Manual Evaluation" at bounding box center [663, 204] width 112 height 15
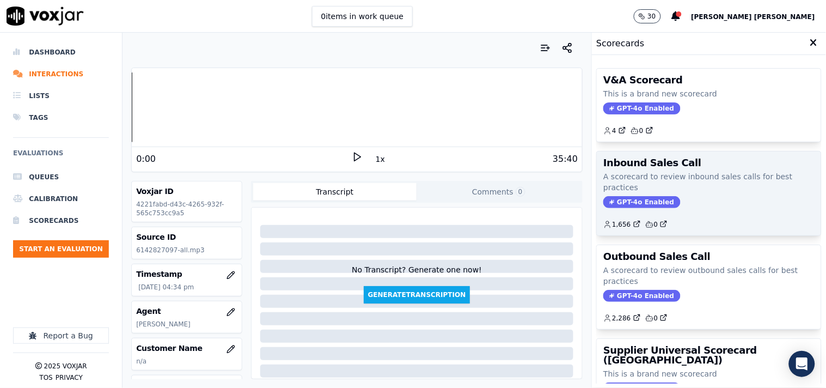
click at [621, 209] on div "Inbound Sales Call A scorecard to review inbound sales calls for best practices…" at bounding box center [709, 193] width 224 height 84
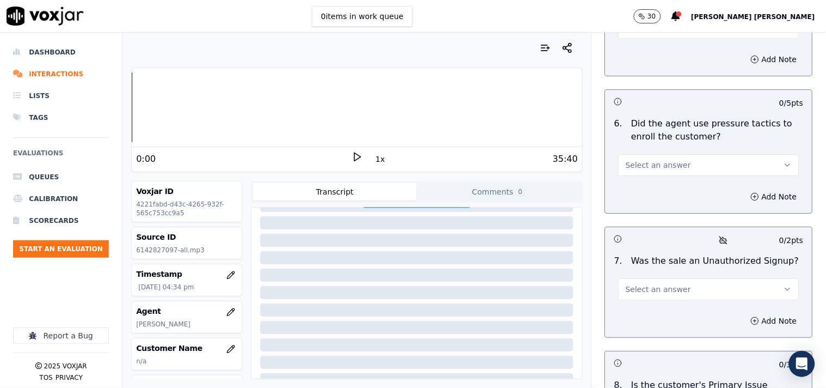
scroll to position [3124, 0]
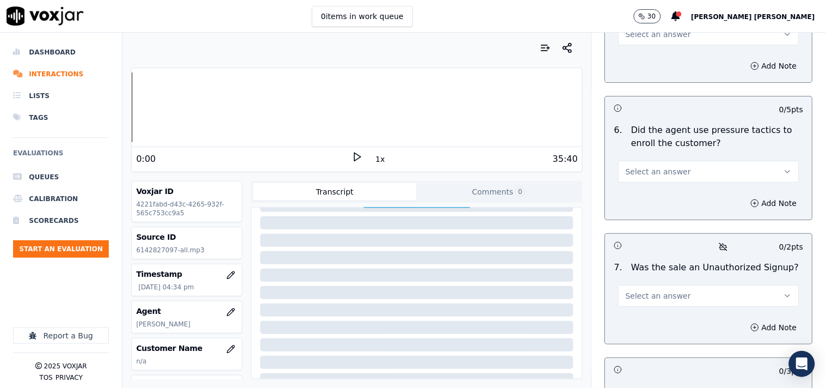
click at [678, 172] on button "Select an answer" at bounding box center [709, 172] width 181 height 22
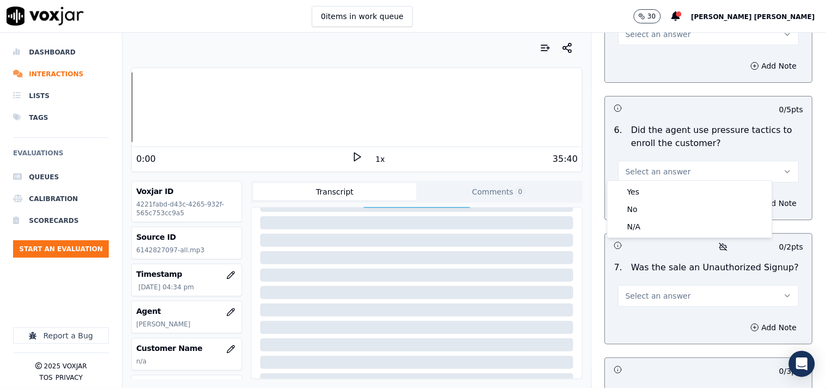
click at [685, 144] on p "Did the agent use pressure tactics to enroll the customer?" at bounding box center [718, 137] width 172 height 26
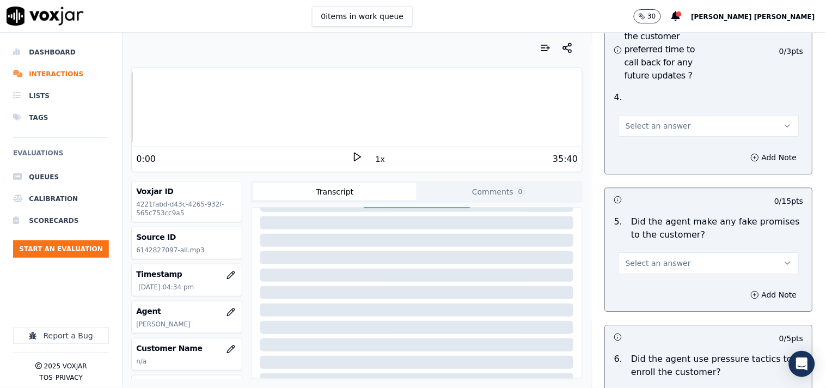
scroll to position [2822, 0]
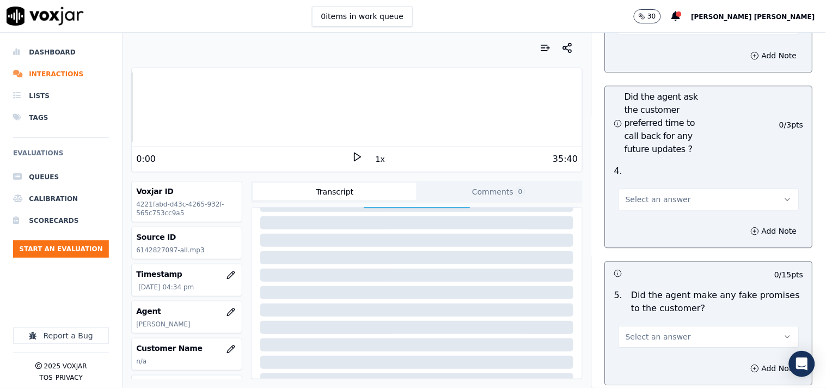
click at [665, 194] on span "Select an answer" at bounding box center [658, 199] width 65 height 11
click at [650, 216] on div "Yes" at bounding box center [690, 219] width 160 height 17
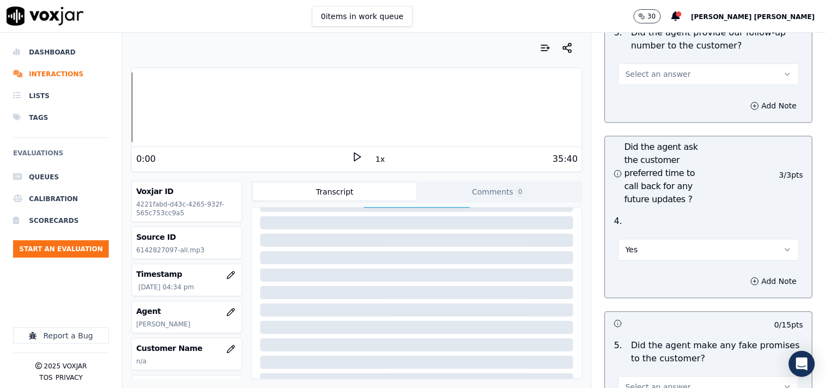
scroll to position [2701, 0]
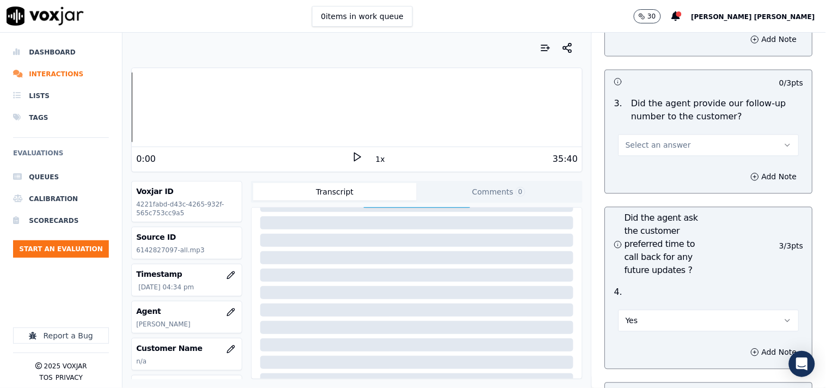
click at [678, 134] on button "Select an answer" at bounding box center [709, 145] width 181 height 22
click at [651, 170] on div "Yes" at bounding box center [690, 164] width 160 height 17
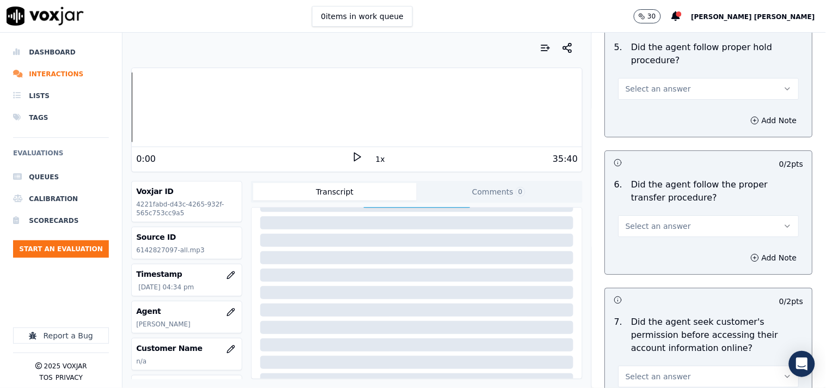
scroll to position [2121, 0]
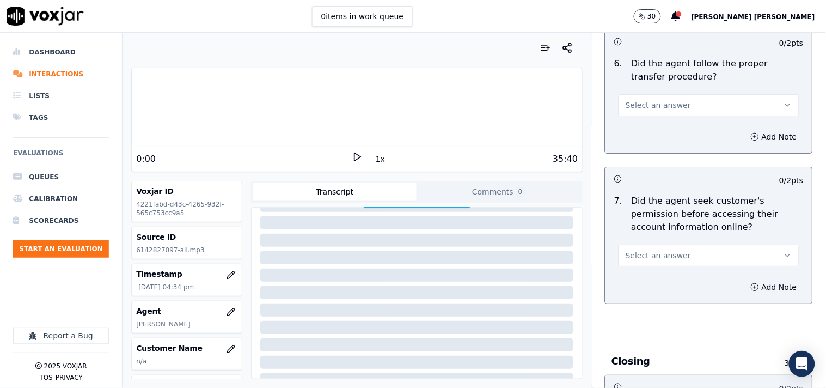
click at [687, 234] on div "Select an answer" at bounding box center [709, 250] width 198 height 33
click at [687, 254] on button "Select an answer" at bounding box center [709, 255] width 181 height 22
click at [661, 271] on div "Yes" at bounding box center [690, 274] width 160 height 17
click at [196, 211] on p "4221fabd-d43c-4265-932f-565c753cc9a5" at bounding box center [186, 208] width 101 height 17
click at [191, 246] on p "6142827097-all.mp3" at bounding box center [186, 250] width 101 height 9
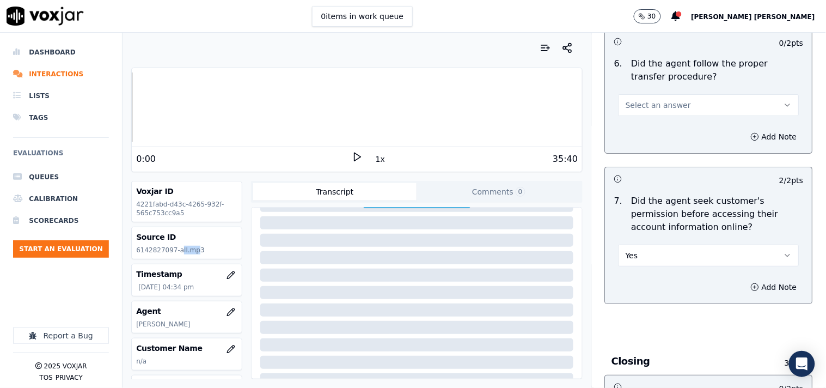
drag, startPoint x: 191, startPoint y: 250, endPoint x: 178, endPoint y: 250, distance: 13.6
click at [178, 250] on p "6142827097-all.mp3" at bounding box center [186, 250] width 101 height 9
drag, startPoint x: 174, startPoint y: 252, endPoint x: 200, endPoint y: 253, distance: 25.6
click at [200, 253] on p "6142827097-all.mp3" at bounding box center [186, 250] width 101 height 9
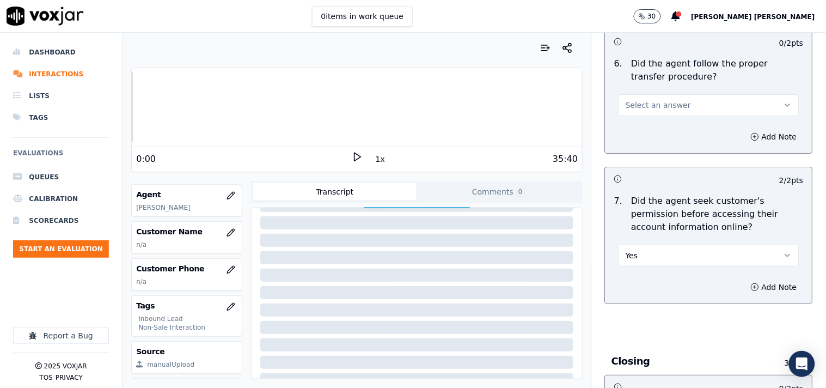
scroll to position [0, 0]
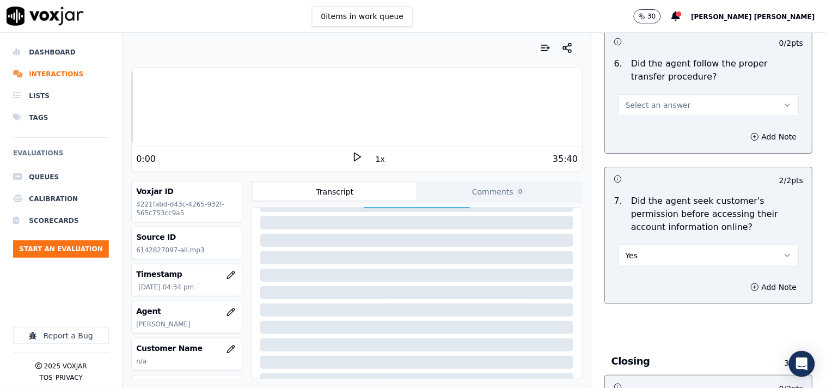
click at [189, 203] on p "4221fabd-d43c-4265-932f-565c753cc9a5" at bounding box center [186, 208] width 101 height 17
click at [186, 210] on p "4221fabd-d43c-4265-932f-565c753cc9a5" at bounding box center [186, 208] width 101 height 17
drag, startPoint x: 174, startPoint y: 251, endPoint x: 201, endPoint y: 251, distance: 27.2
click at [201, 251] on p "6142827097-all.mp3" at bounding box center [186, 250] width 101 height 9
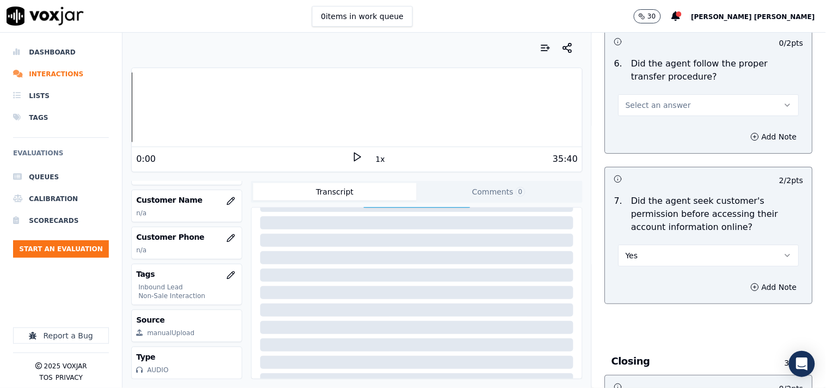
scroll to position [176, 0]
click at [196, 351] on h3 "Type" at bounding box center [186, 356] width 101 height 11
click at [194, 328] on p "manualUpload" at bounding box center [186, 332] width 101 height 9
click at [156, 310] on div "Source manualUpload" at bounding box center [186, 326] width 109 height 32
click at [153, 314] on h3 "Source" at bounding box center [186, 319] width 101 height 11
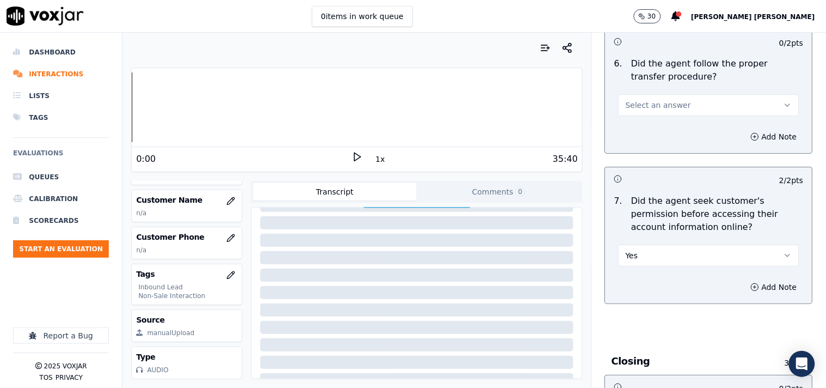
click at [150, 351] on h3 "Type" at bounding box center [186, 356] width 101 height 11
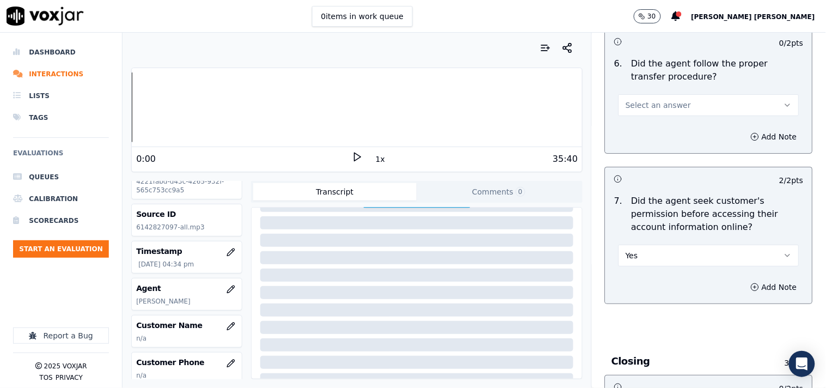
scroll to position [0, 0]
